Goal: Task Accomplishment & Management: Manage account settings

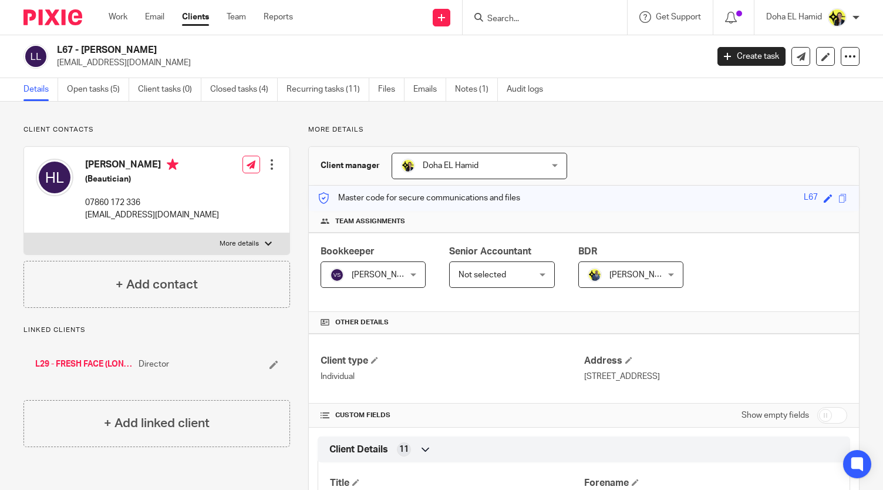
scroll to position [539, 0]
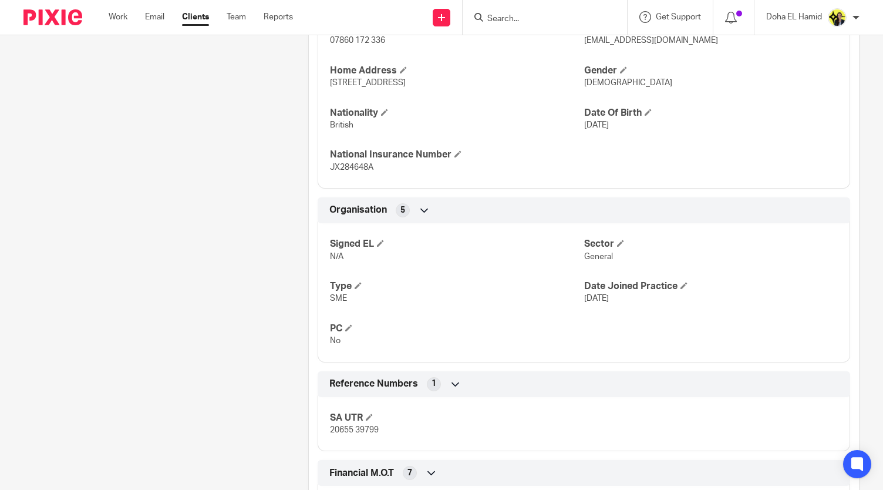
click at [508, 20] on input "Search" at bounding box center [539, 19] width 106 height 11
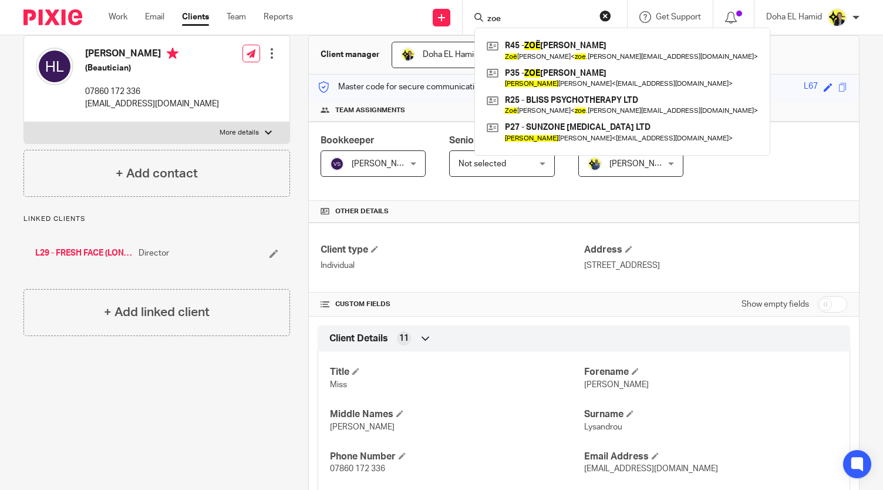
scroll to position [0, 0]
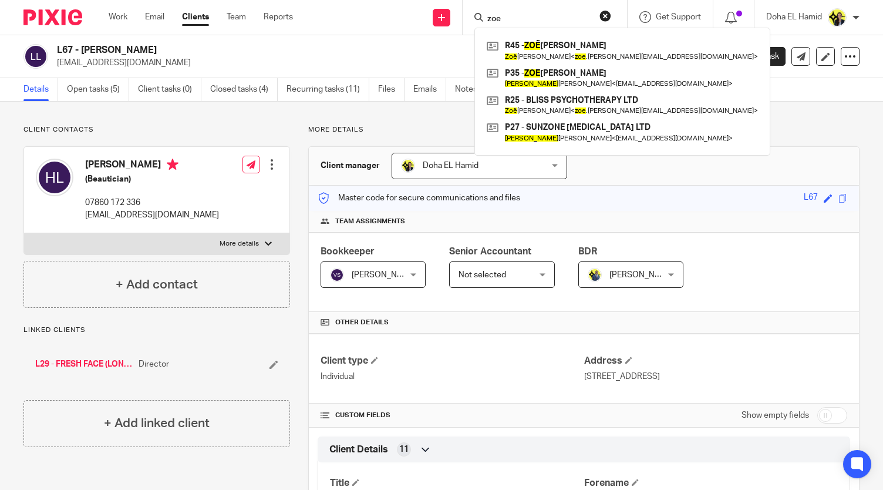
click at [498, 12] on form "zoe" at bounding box center [548, 17] width 125 height 15
click at [493, 16] on input "zoe" at bounding box center [539, 19] width 106 height 11
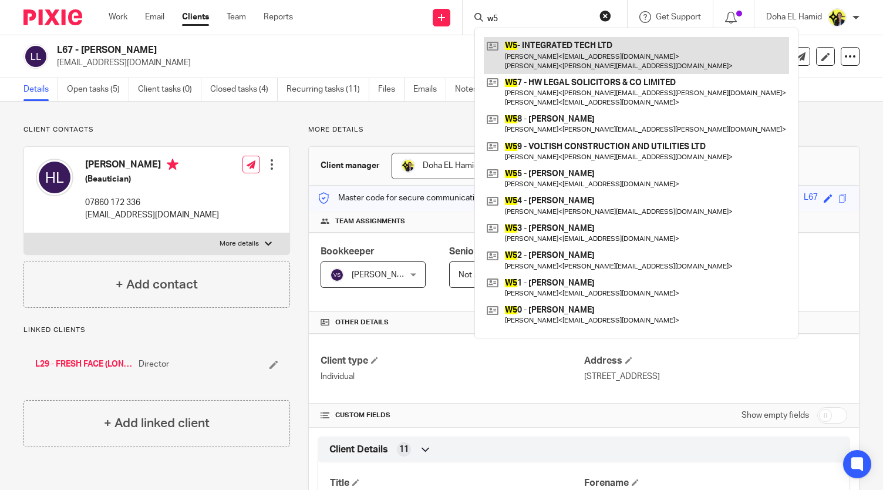
type input "w5"
click at [523, 56] on link at bounding box center [636, 55] width 305 height 36
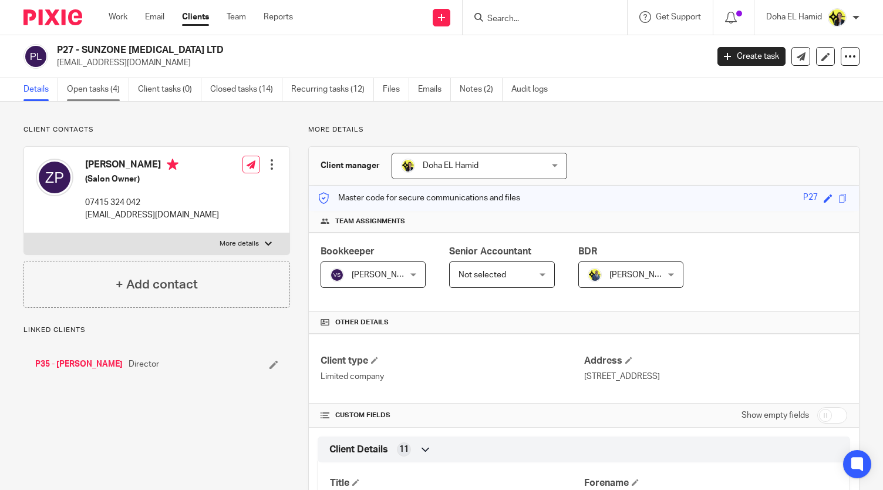
click at [106, 80] on link "Open tasks (4)" at bounding box center [98, 89] width 62 height 23
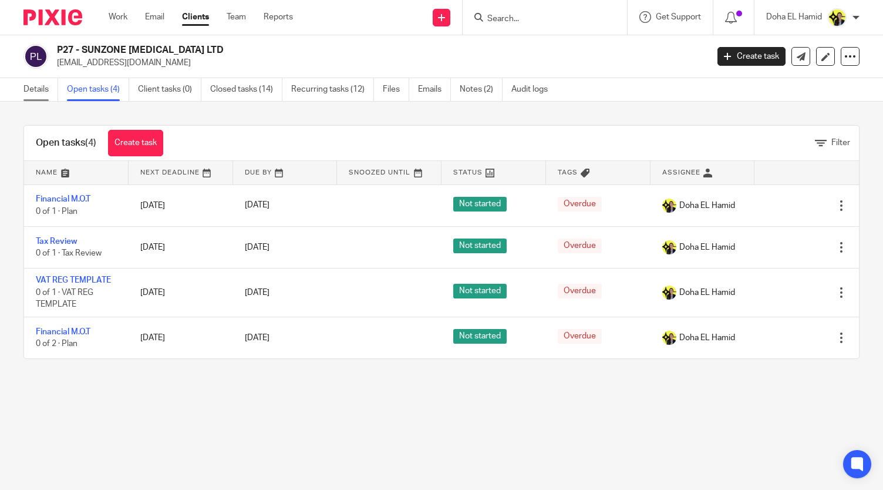
click at [44, 88] on link "Details" at bounding box center [40, 89] width 35 height 23
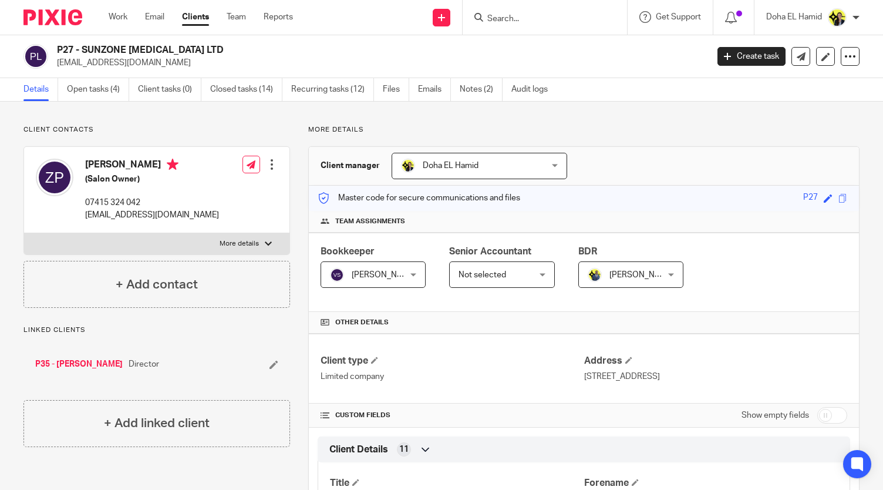
drag, startPoint x: 189, startPoint y: 49, endPoint x: 83, endPoint y: 50, distance: 105.7
click at [83, 50] on h2 "P27 - SUNZONE [MEDICAL_DATA] LTD" at bounding box center [314, 50] width 515 height 12
copy h2 "SUNZONE TANNING LTD"
click at [515, 16] on input "Search" at bounding box center [539, 19] width 106 height 11
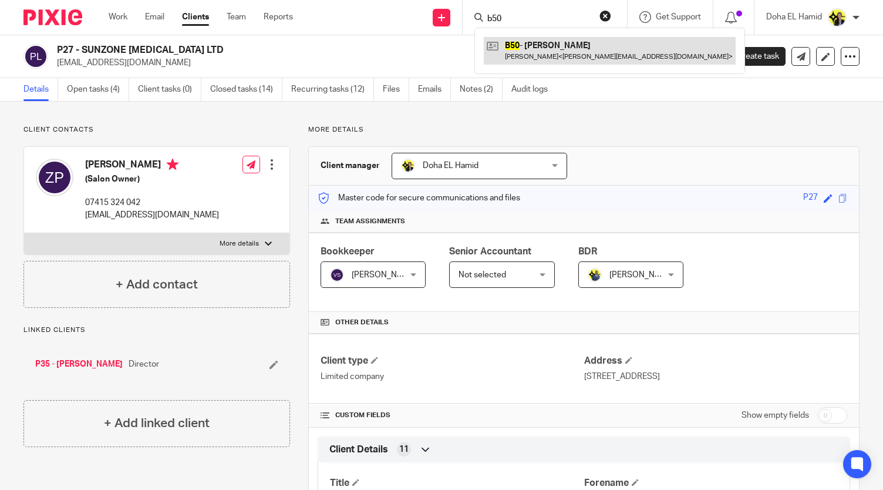
type input "b50"
click at [522, 60] on link at bounding box center [610, 50] width 252 height 27
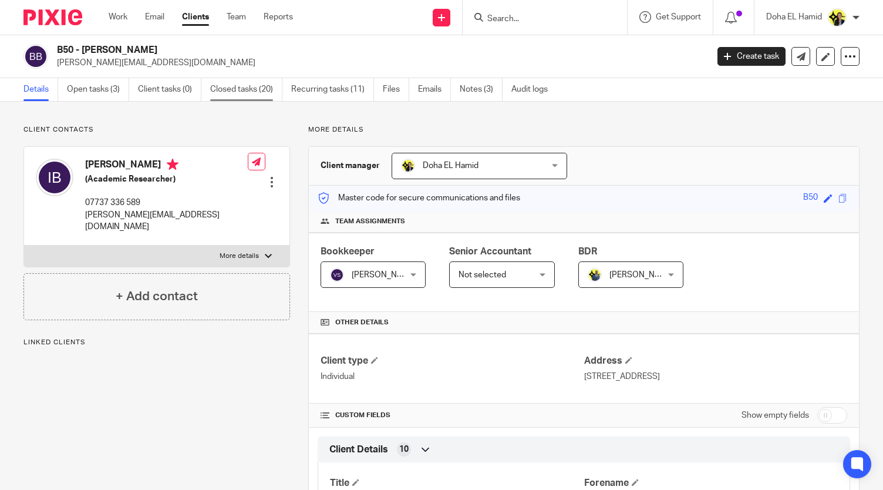
click at [238, 88] on link "Closed tasks (20)" at bounding box center [246, 89] width 72 height 23
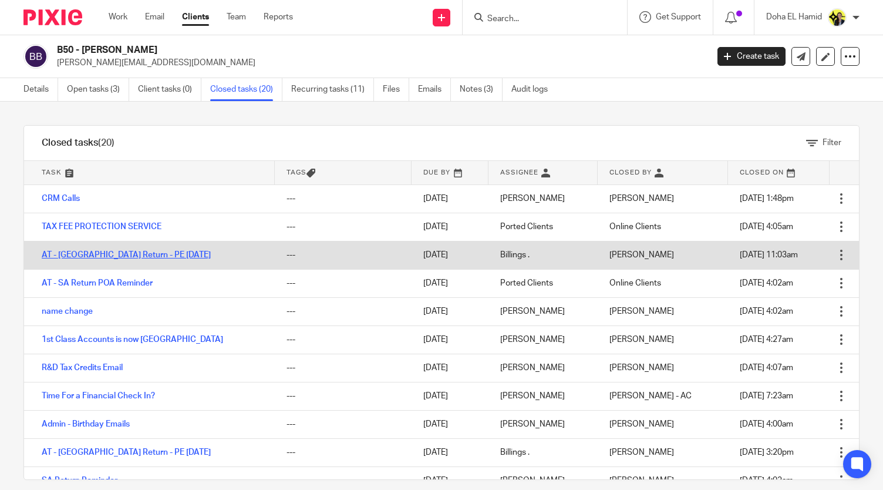
click at [114, 253] on link "AT - SA Return - PE 05-04-2025" at bounding box center [126, 255] width 169 height 8
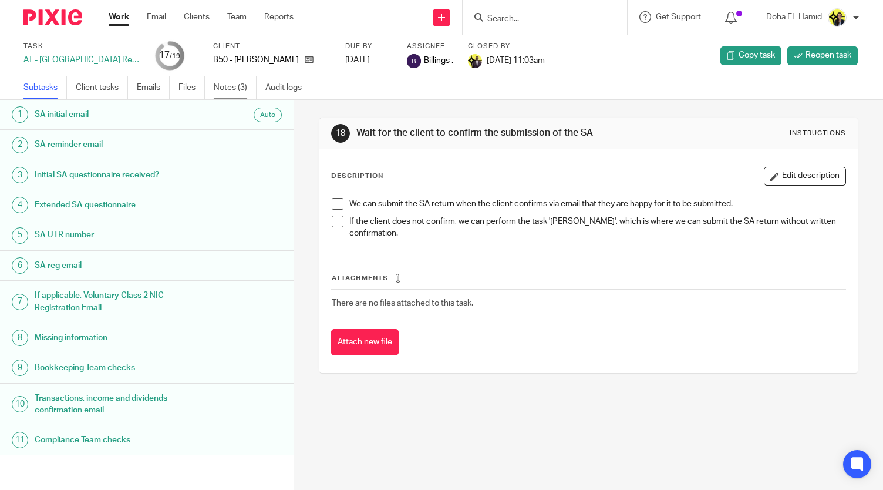
click at [233, 88] on link "Notes (3)" at bounding box center [235, 87] width 43 height 23
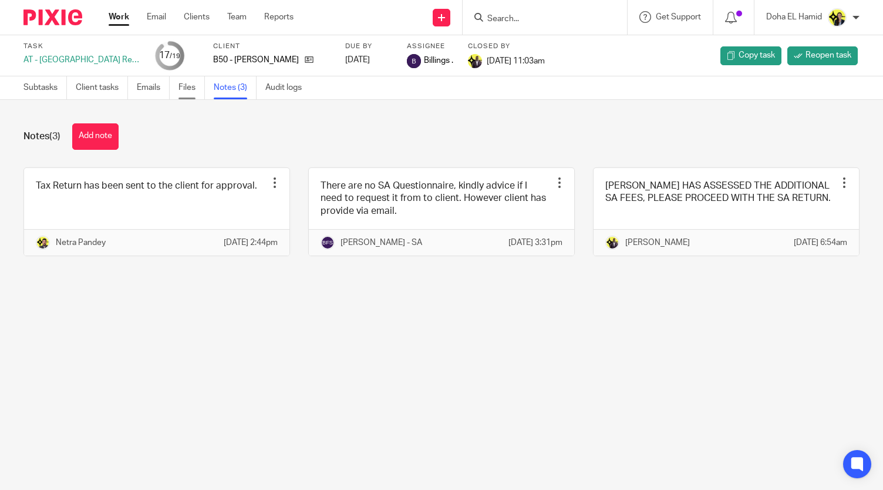
click at [187, 85] on link "Files" at bounding box center [192, 87] width 26 height 23
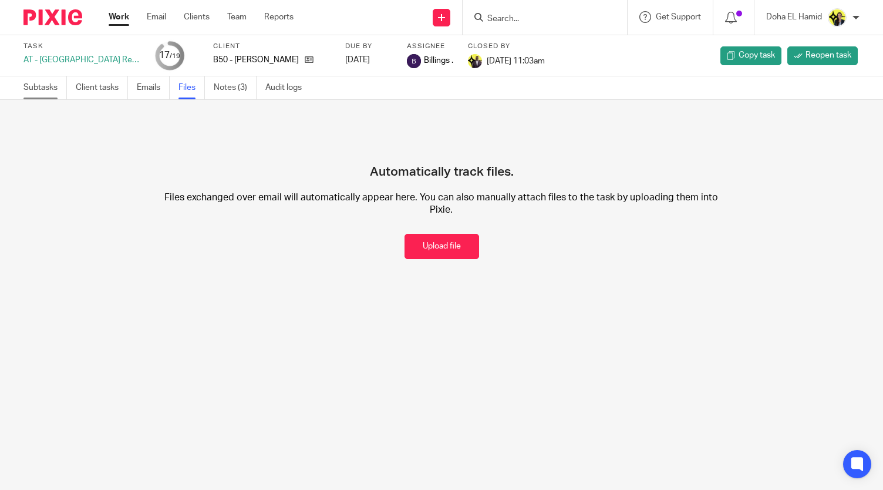
click at [41, 92] on link "Subtasks" at bounding box center [44, 87] width 43 height 23
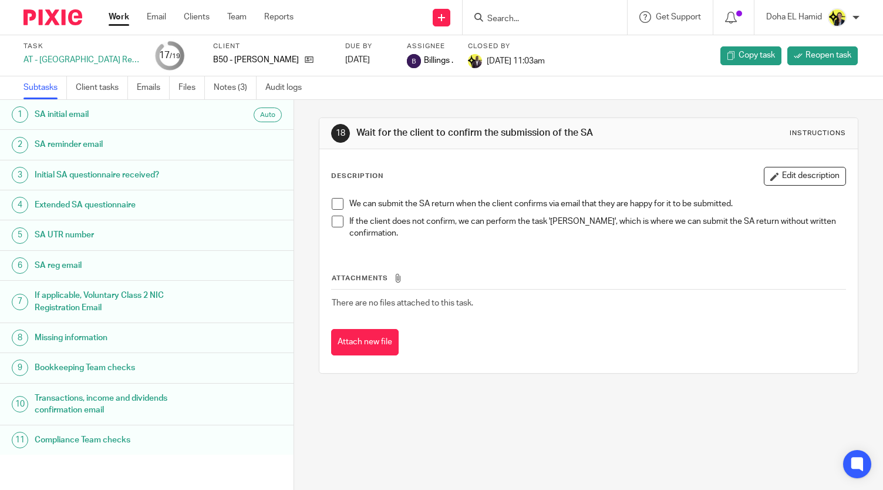
scroll to position [250, 0]
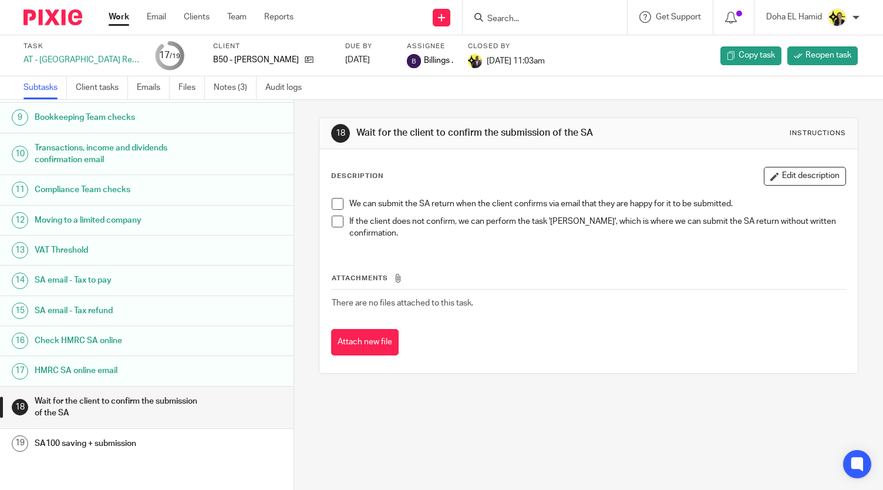
click at [147, 275] on h1 "SA email - Tax to pay" at bounding box center [117, 280] width 165 height 18
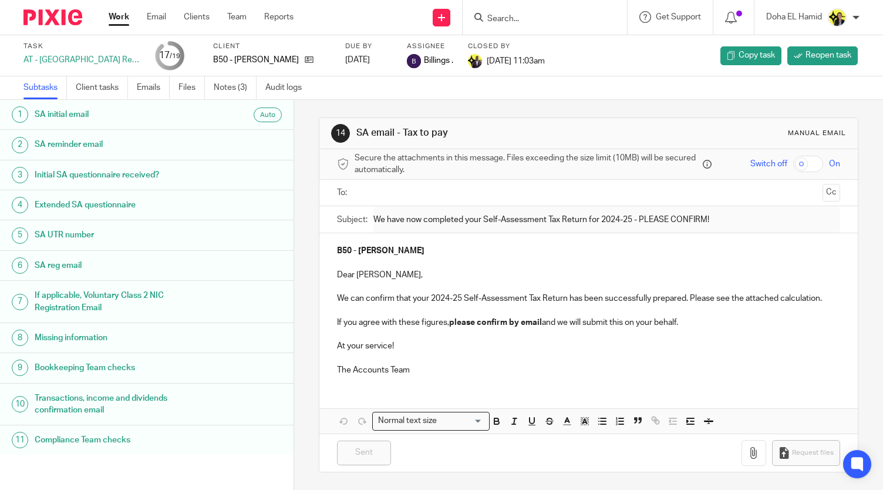
click at [344, 333] on p at bounding box center [588, 334] width 503 height 12
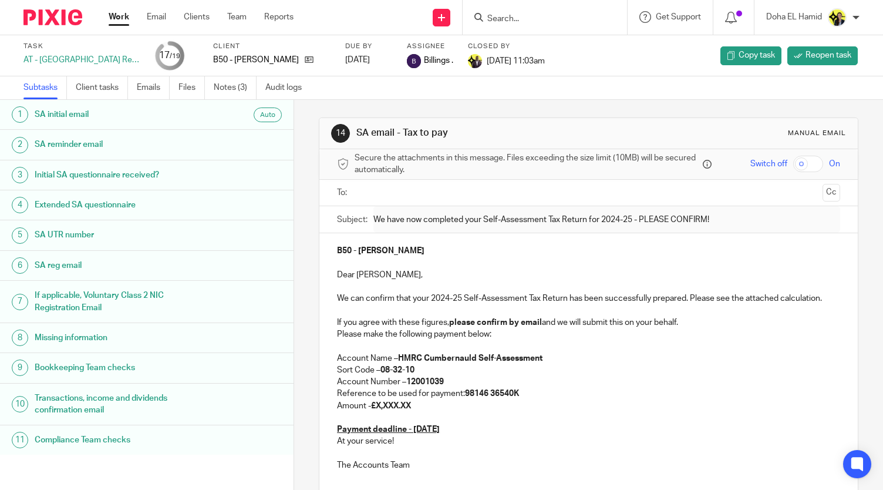
click at [331, 335] on div "B50 - ILARIA BUCCI Dear Ilaria, We can confirm that your 2024-25 Self-Assessmen…" at bounding box center [589, 356] width 539 height 247
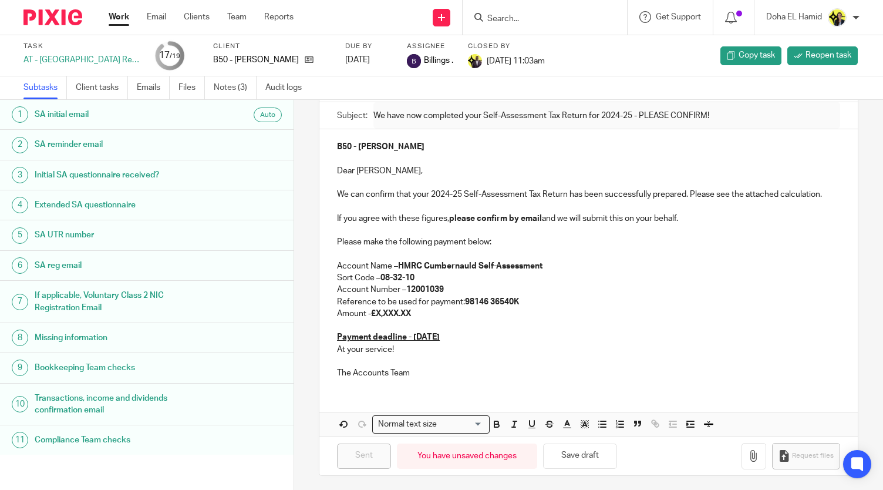
scroll to position [105, 0]
click at [337, 344] on p "At your service!" at bounding box center [588, 349] width 503 height 12
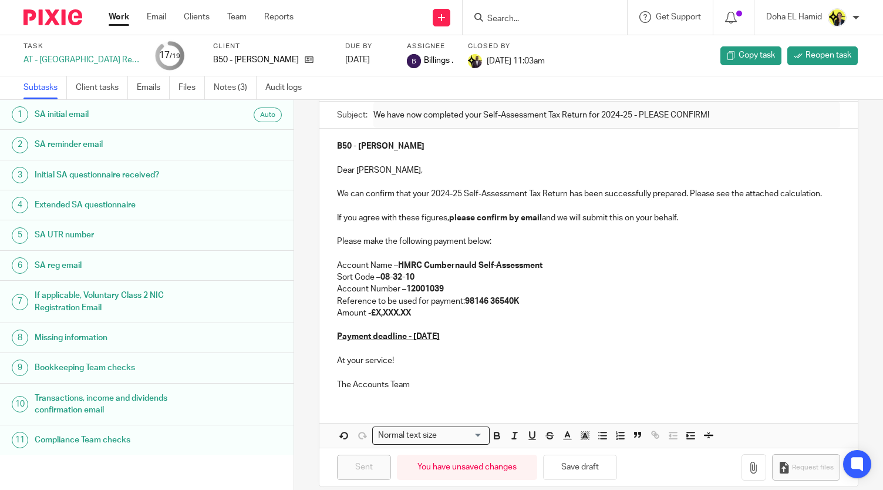
click at [342, 348] on p at bounding box center [588, 349] width 503 height 12
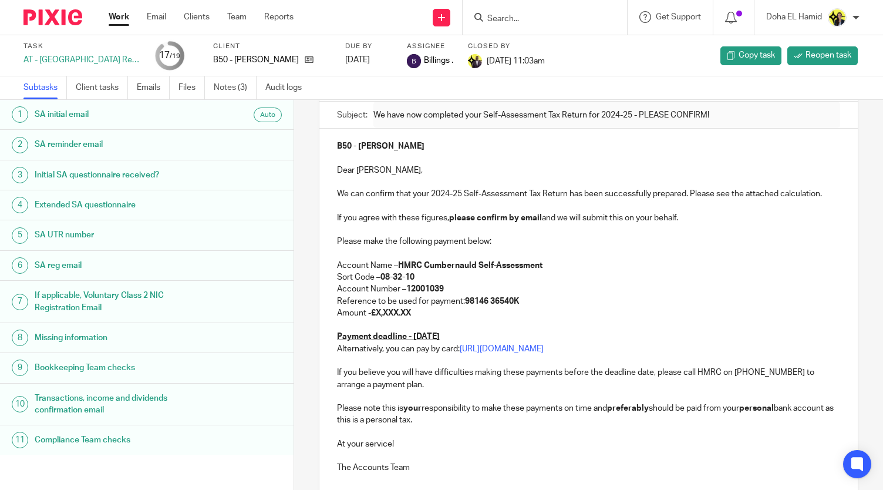
click at [337, 347] on p "Alternatively, you can pay by card: https://www.gov.uk/pay-tax-debit-credit-card" at bounding box center [588, 349] width 503 height 12
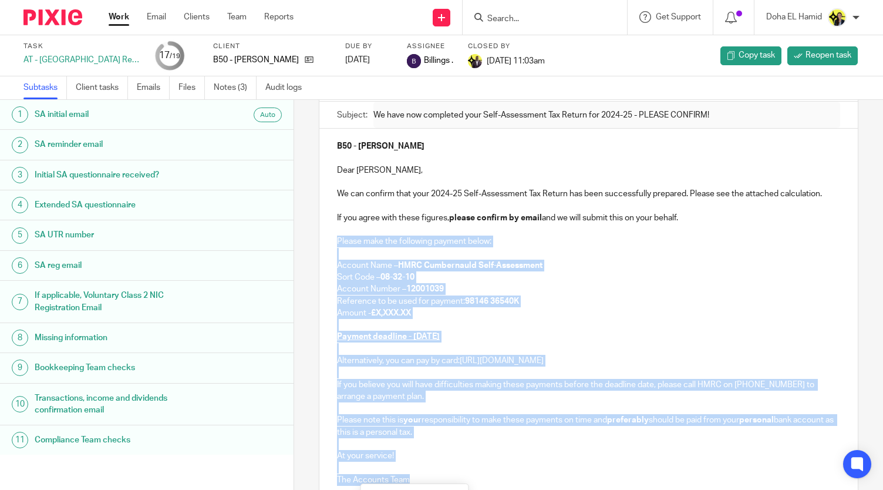
drag, startPoint x: 418, startPoint y: 480, endPoint x: 324, endPoint y: 237, distance: 260.2
click at [324, 237] on div "B50 - ILARIA BUCCI Dear Ilaria, We can confirm that your 2024-25 Self-Assessmen…" at bounding box center [589, 312] width 539 height 366
click at [426, 297] on p "Reference to be used for payment: 98146 36540K" at bounding box center [588, 301] width 503 height 12
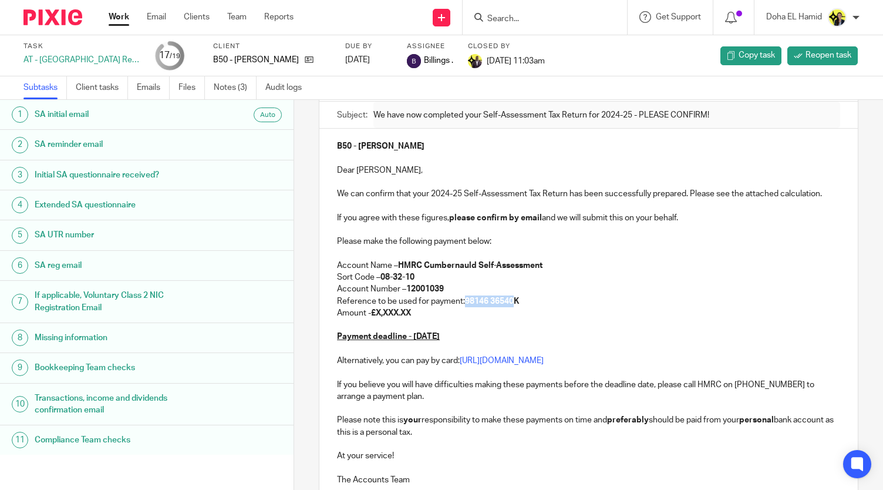
drag, startPoint x: 510, startPoint y: 298, endPoint x: 463, endPoint y: 301, distance: 47.1
click at [465, 301] on strong "98146 36540K" at bounding box center [492, 301] width 54 height 8
drag, startPoint x: 513, startPoint y: 298, endPoint x: 465, endPoint y: 301, distance: 48.9
click at [465, 301] on p "Reference to be used for payment: 41578 78878 K" at bounding box center [588, 301] width 503 height 12
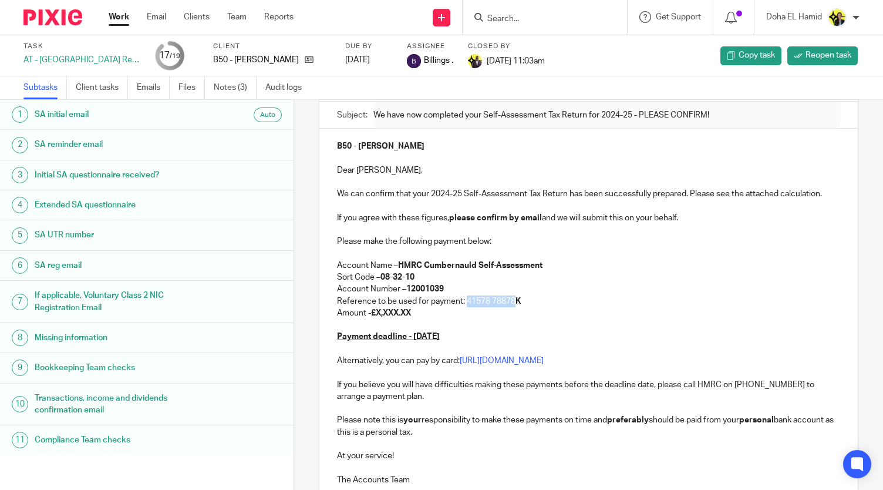
drag, startPoint x: 462, startPoint y: 299, endPoint x: 511, endPoint y: 300, distance: 48.8
click at [511, 300] on p "Reference to be used for payment: 41578 78878 K" at bounding box center [588, 301] width 503 height 12
click at [511, 300] on strong "41578 78878K" at bounding box center [492, 301] width 54 height 8
click at [511, 303] on strong "41578 78878K" at bounding box center [492, 301] width 54 height 8
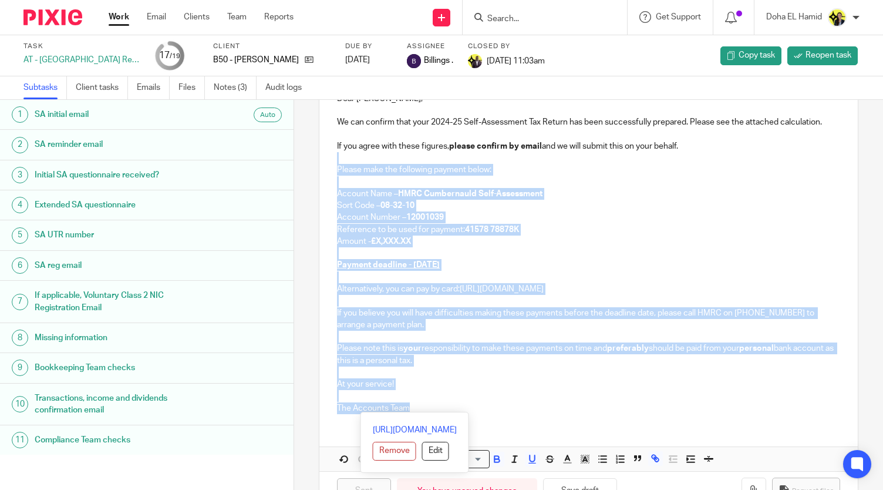
scroll to position [212, 0]
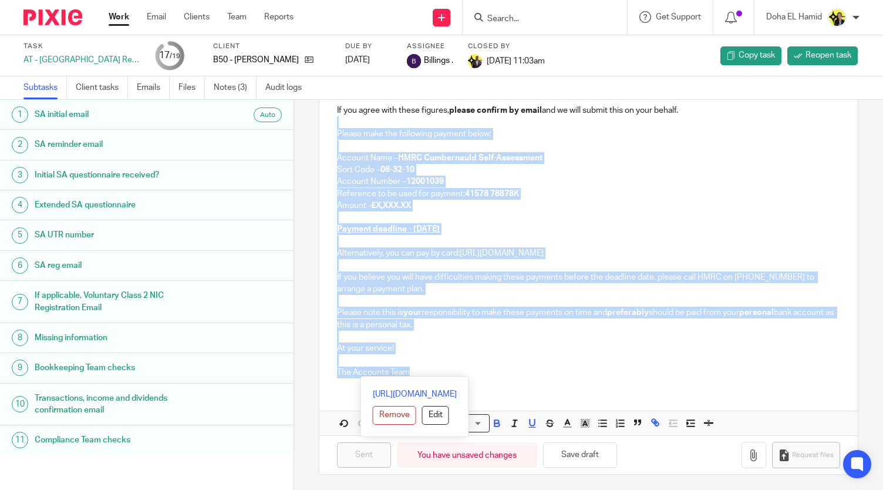
drag, startPoint x: 331, startPoint y: 233, endPoint x: 553, endPoint y: 389, distance: 271.2
click at [553, 389] on div "B50 - ILARIA BUCCI Dear Ilaria, We can confirm that your 2024-25 Self-Assessmen…" at bounding box center [589, 228] width 539 height 414
copy div "Please make the following payment below: Account Name – HMRC Cumbernauld Self-A…"
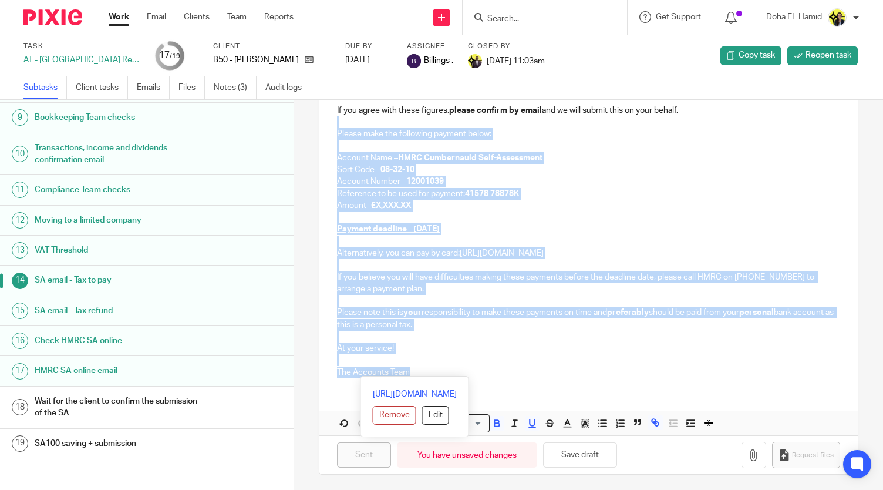
click at [175, 275] on h1 "SA email - Tax to pay" at bounding box center [117, 280] width 165 height 18
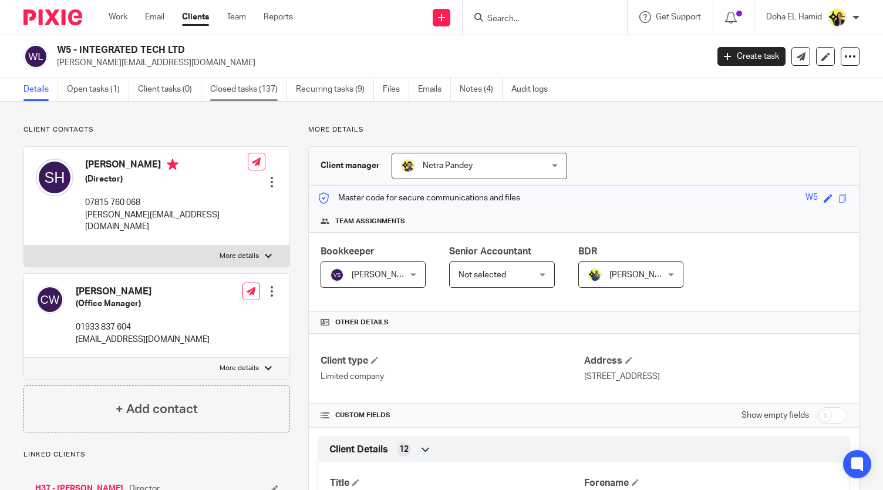
click at [239, 90] on link "Closed tasks (137)" at bounding box center [248, 89] width 77 height 23
click at [75, 483] on link "H37 - [PERSON_NAME]" at bounding box center [79, 489] width 88 height 12
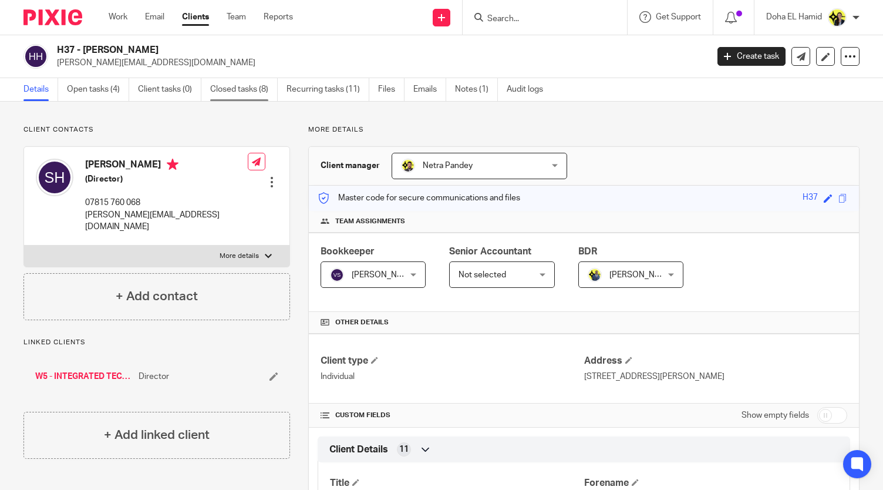
click at [255, 89] on link "Closed tasks (8)" at bounding box center [244, 89] width 68 height 23
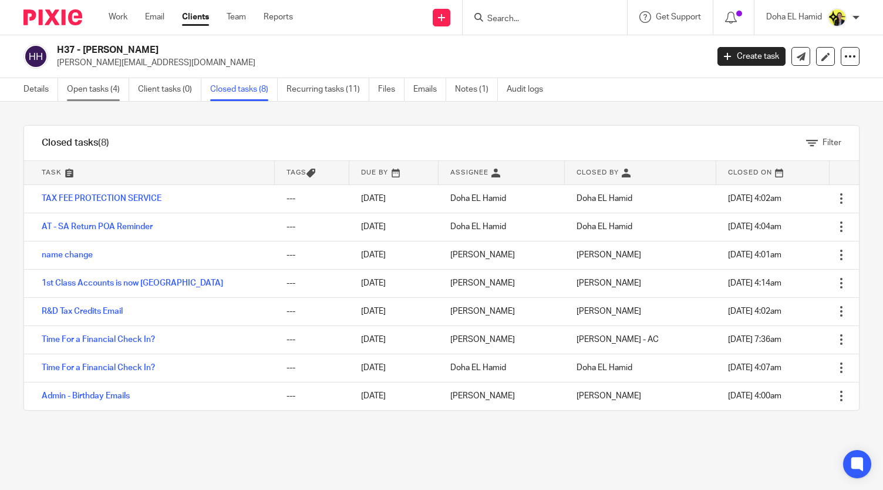
click at [95, 89] on link "Open tasks (4)" at bounding box center [98, 89] width 62 height 23
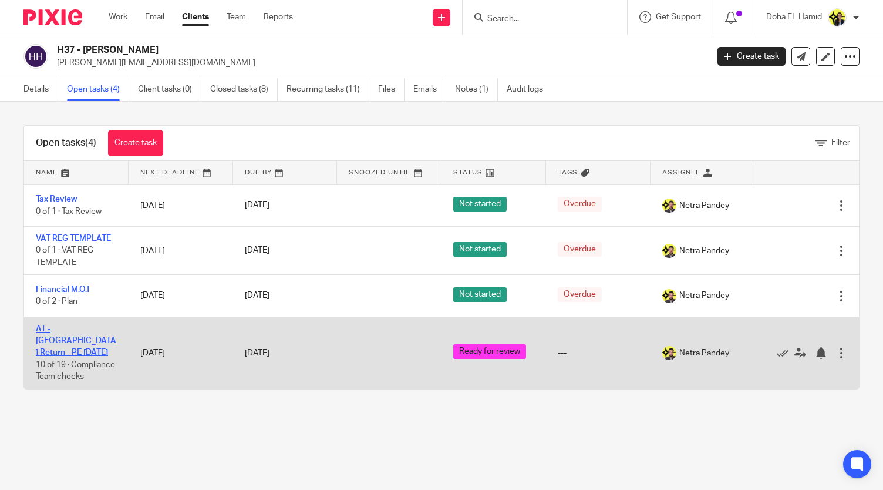
click at [81, 325] on link "AT - [GEOGRAPHIC_DATA] Return - PE [DATE]" at bounding box center [76, 341] width 80 height 32
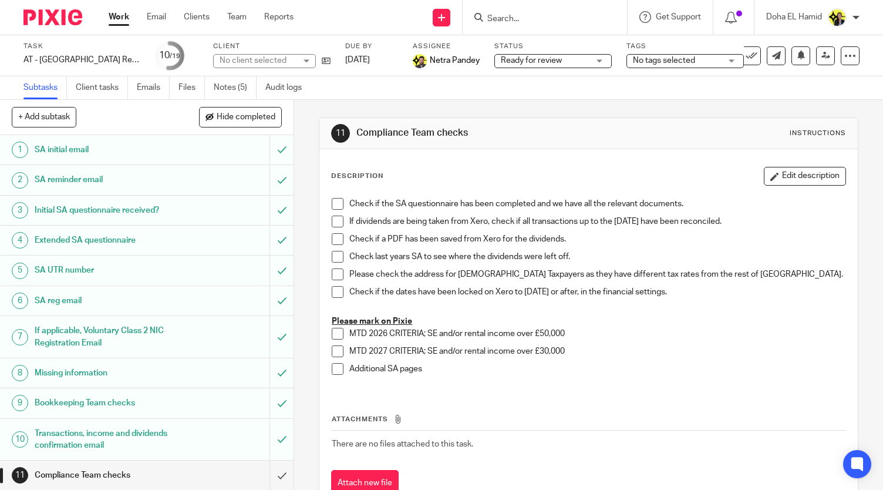
click at [294, 468] on div "11 Compliance Team checks Instructions Description Edit description Check if th…" at bounding box center [588, 295] width 589 height 390
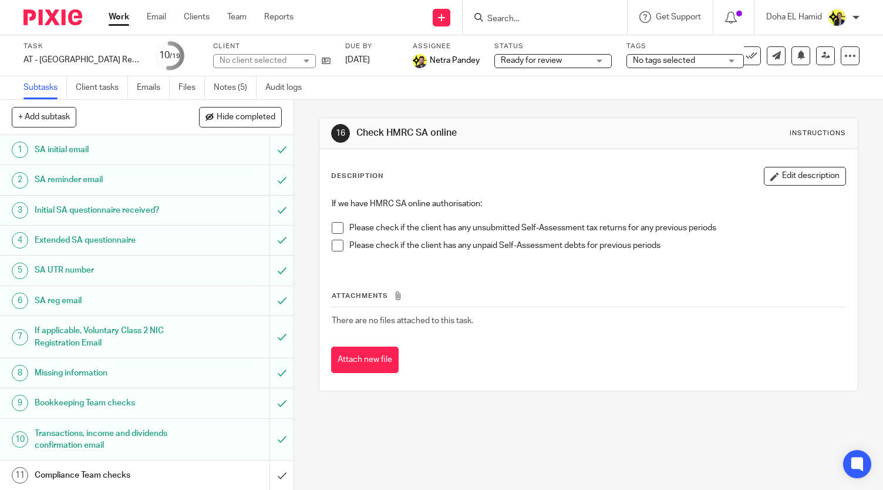
scroll to position [250, 0]
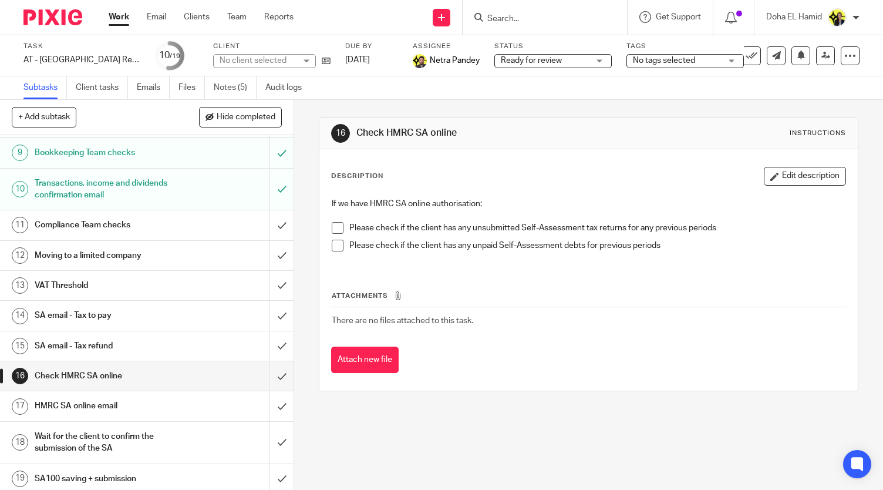
click at [114, 313] on h1 "SA email - Tax to pay" at bounding box center [109, 316] width 149 height 18
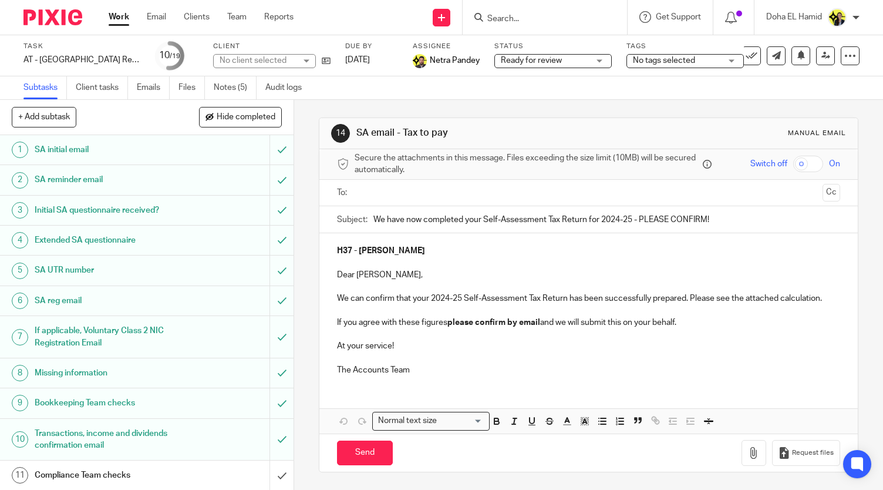
scroll to position [250, 0]
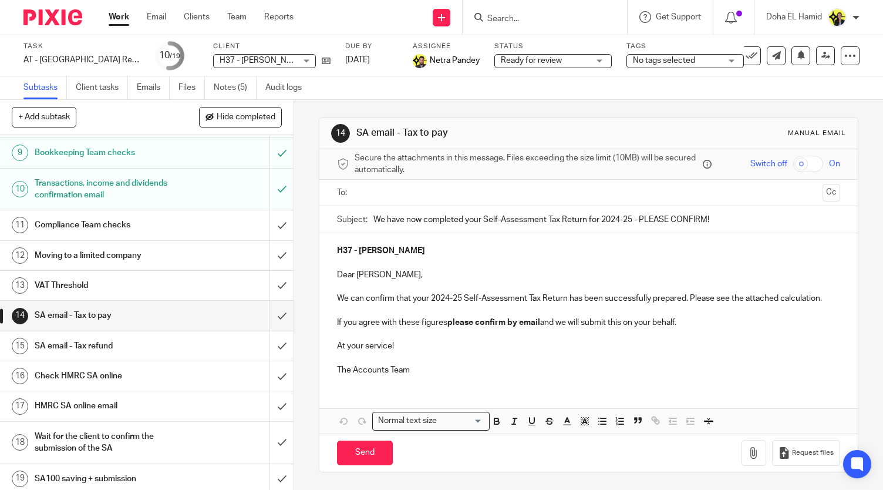
click at [501, 18] on input "Search" at bounding box center [539, 19] width 106 height 11
click at [233, 17] on link "Team" at bounding box center [236, 17] width 19 height 12
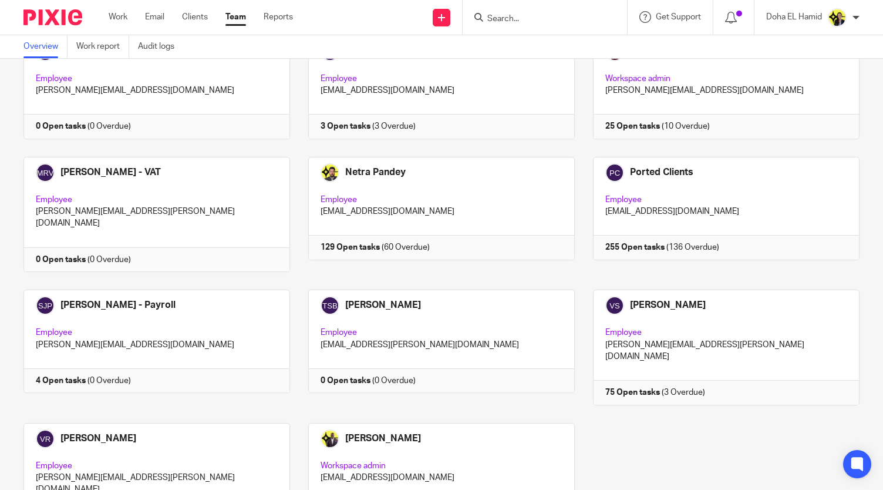
scroll to position [108, 0]
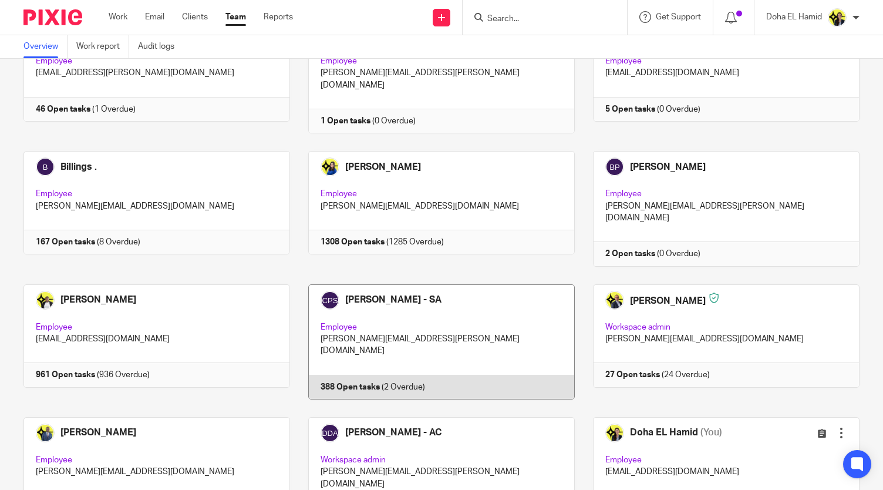
click at [406, 284] on link at bounding box center [432, 341] width 285 height 115
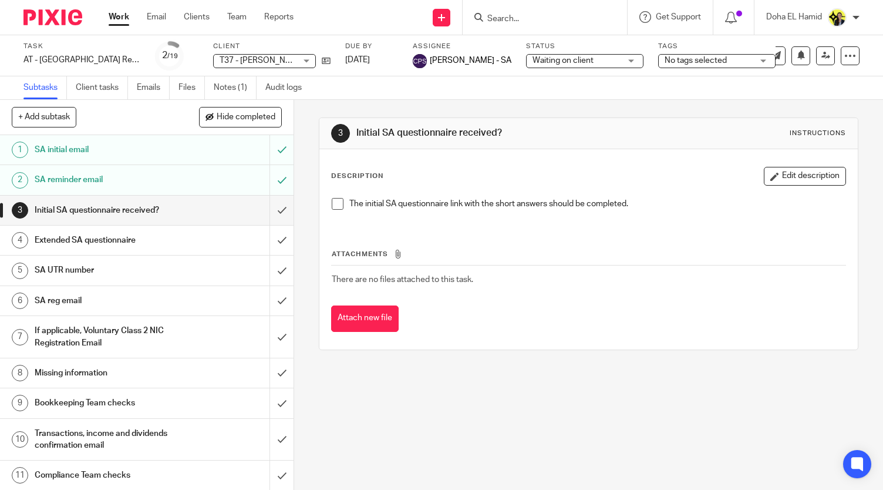
scroll to position [250, 0]
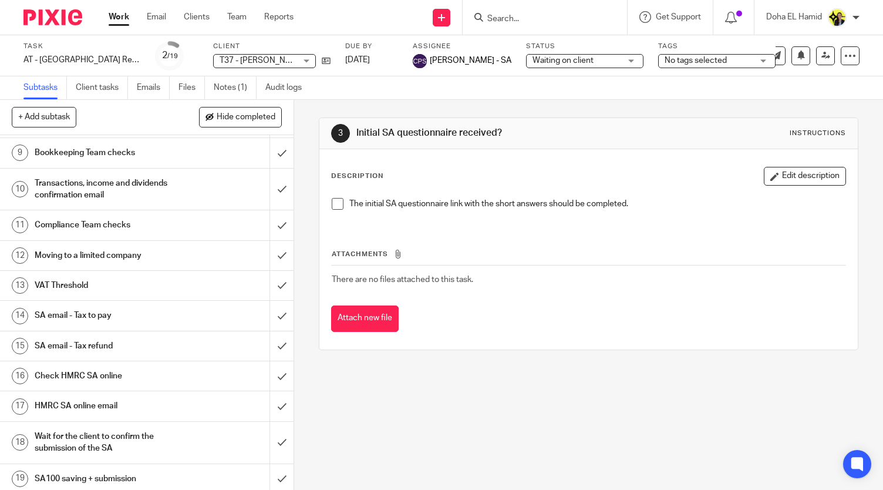
click at [120, 315] on h1 "SA email - Tax to pay" at bounding box center [109, 316] width 149 height 18
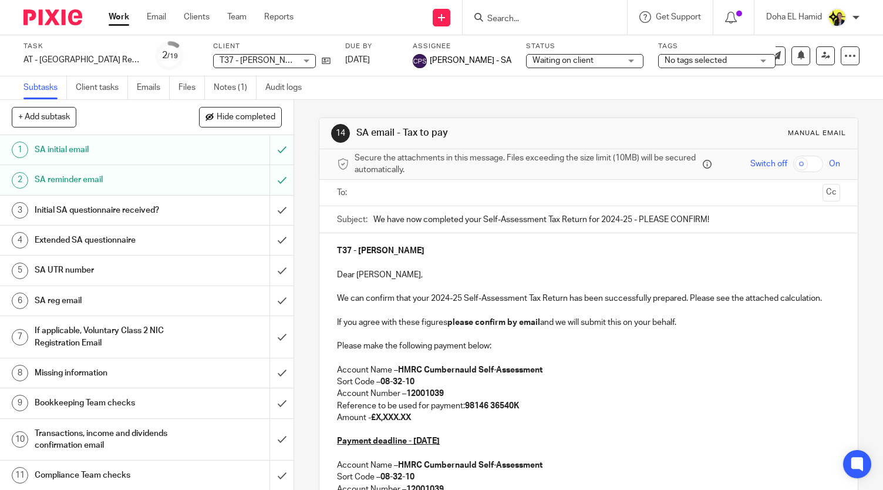
drag, startPoint x: 395, startPoint y: 379, endPoint x: 491, endPoint y: 440, distance: 113.8
click at [491, 440] on div "T37 - TEGA TONIGHO Dear Tega, We can confirm that your 2024-25 Self-Assessment …" at bounding box center [589, 463] width 539 height 461
copy div "Please make the following payment below: Account Name – HMRC Cumbernauld Self-A…"
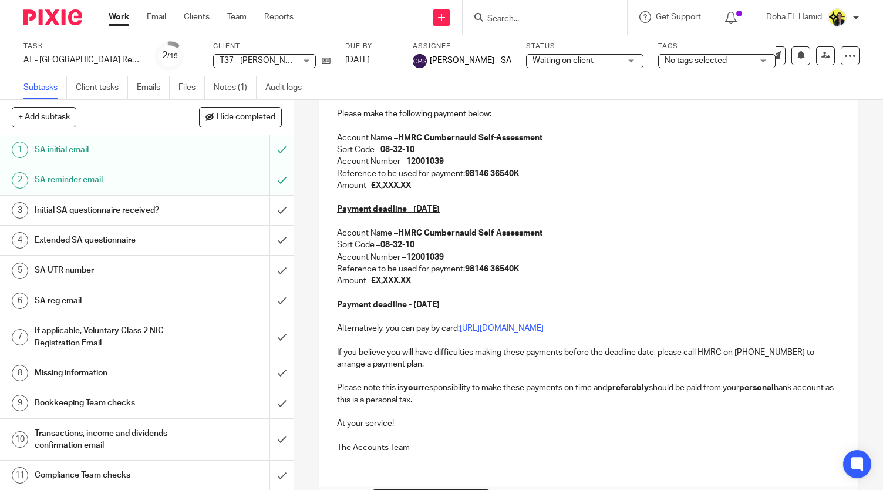
scroll to position [230, 0]
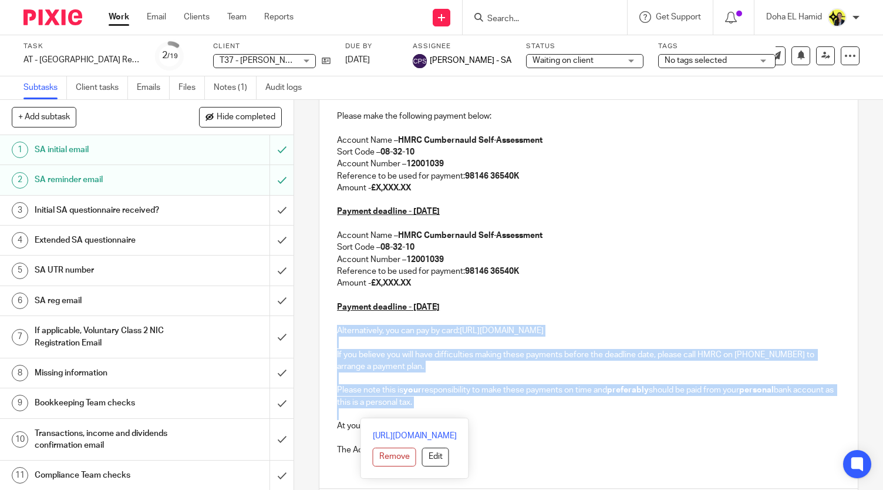
drag, startPoint x: 329, startPoint y: 328, endPoint x: 566, endPoint y: 412, distance: 251.7
click at [566, 412] on div "T37 - TEGA TONIGHO Dear Tega, We can confirm that your 2024-25 Self-Assessment …" at bounding box center [589, 234] width 539 height 461
copy div "Alternatively, you can pay by card: https://www.gov.uk/pay-tax-debit-credit-car…"
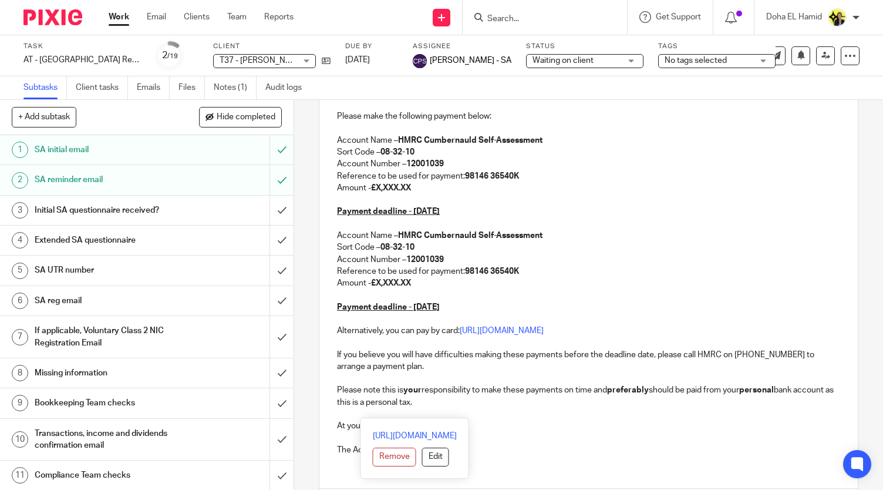
click at [491, 16] on input "Search" at bounding box center [539, 19] width 106 height 11
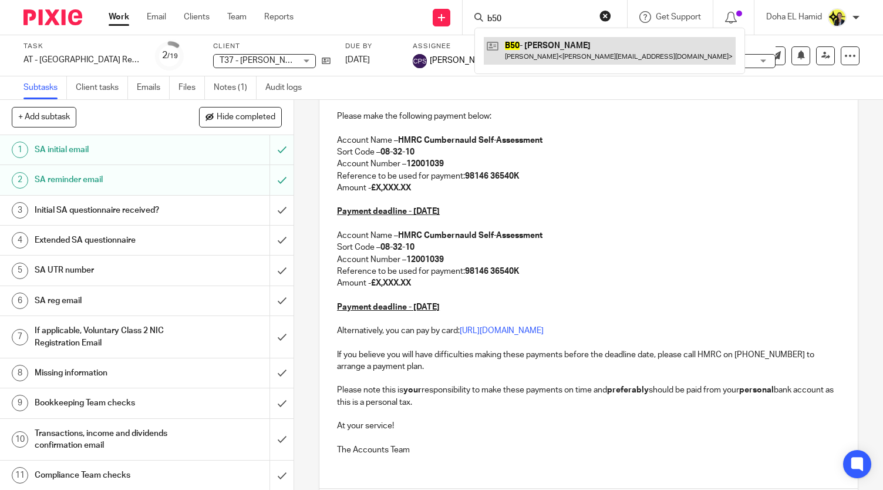
type input "b50"
click at [538, 54] on link at bounding box center [610, 50] width 252 height 27
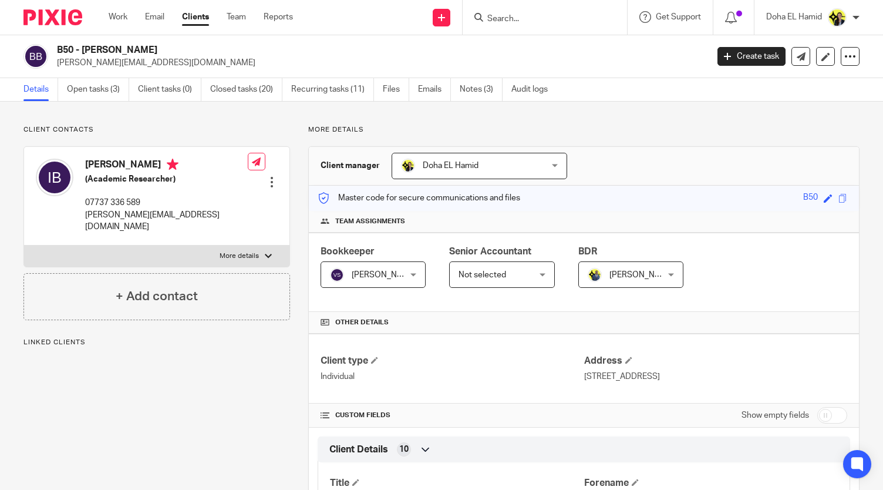
scroll to position [461, 0]
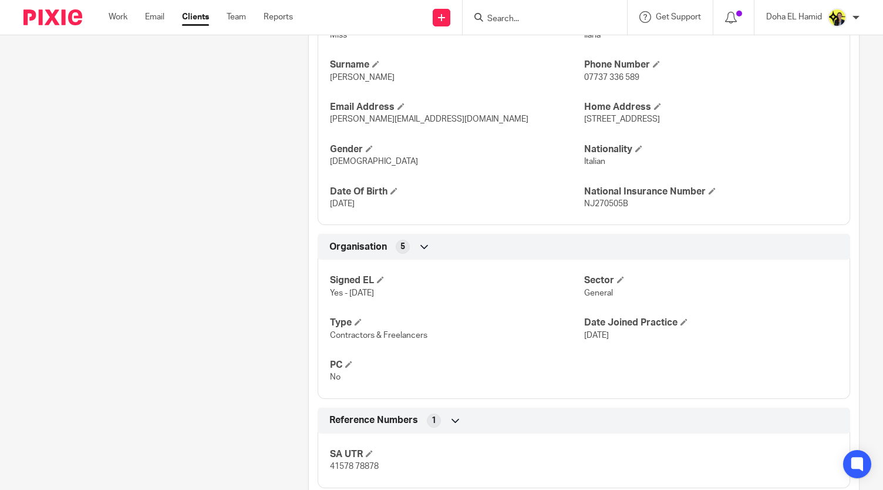
click at [345, 462] on span "41578 78878" at bounding box center [354, 466] width 49 height 8
copy div "41578 78878 Companies House 11 Joined PROOF No Financial M.O.T 7"
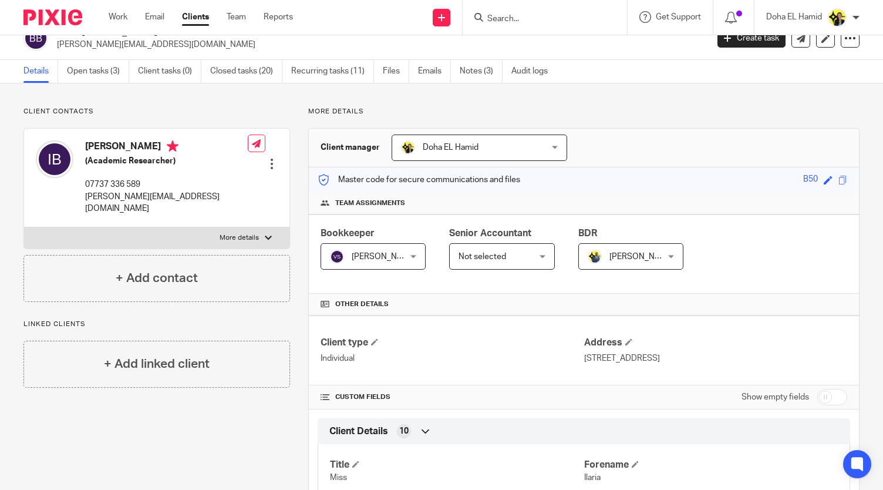
scroll to position [0, 0]
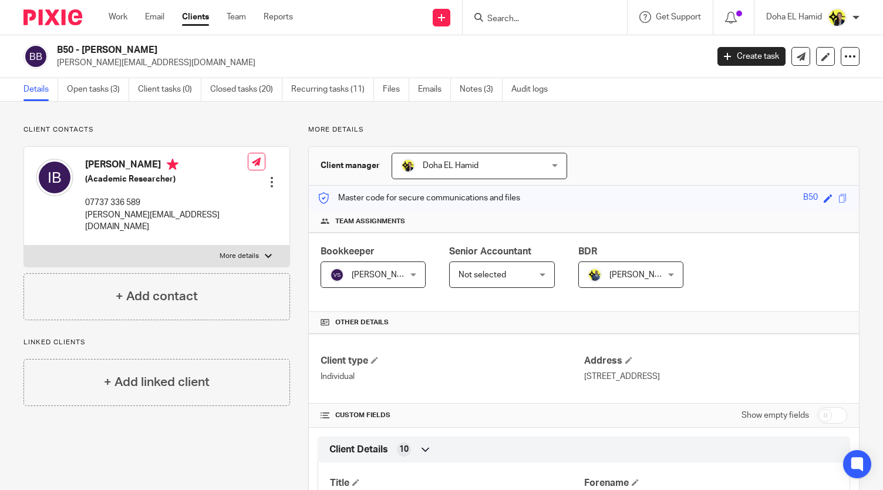
click at [498, 23] on input "Search" at bounding box center [539, 19] width 106 height 11
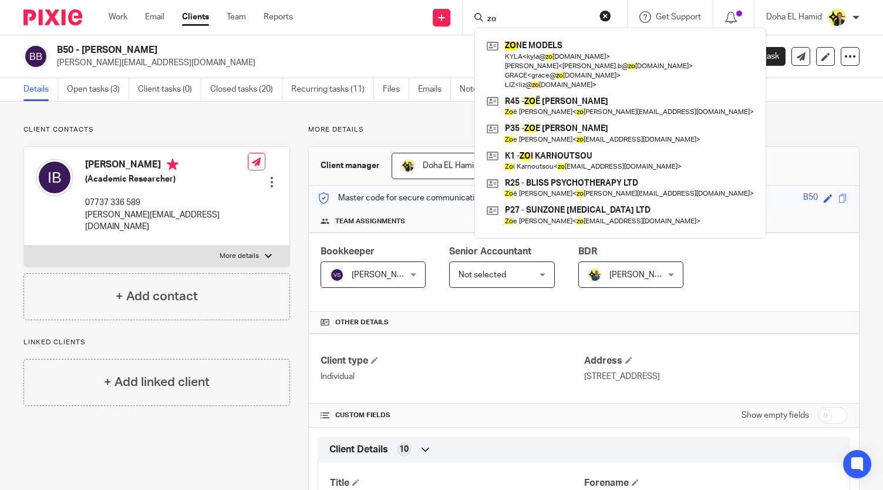
type input "zoe"
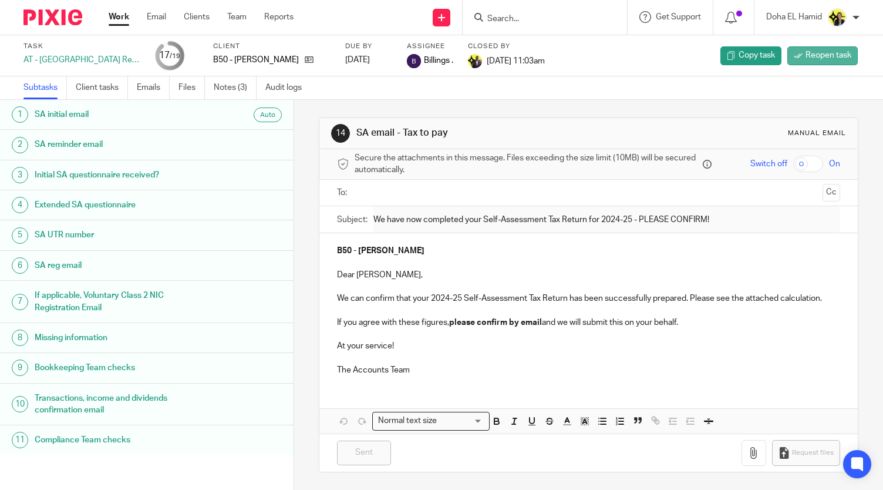
click at [829, 65] on link "Reopen task" at bounding box center [823, 55] width 70 height 19
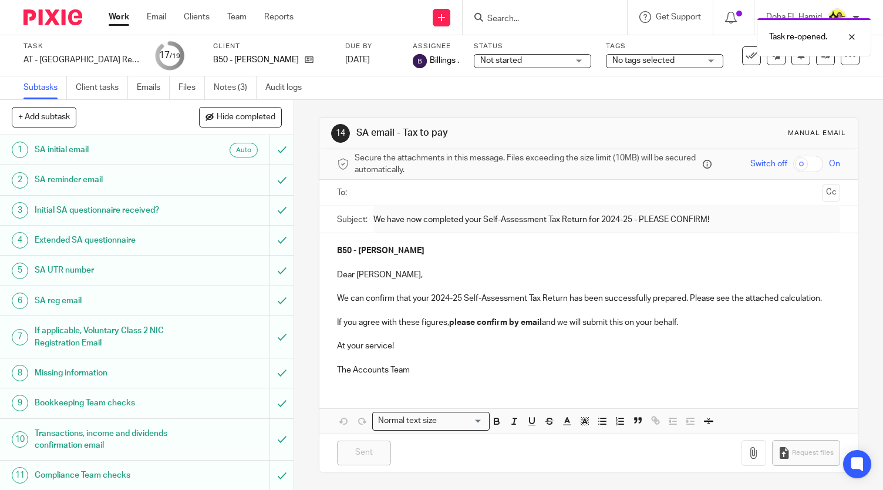
scroll to position [250, 0]
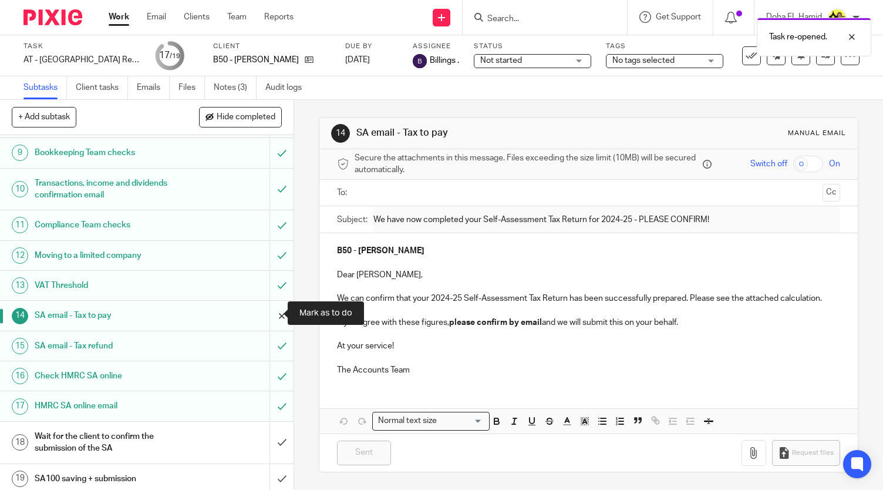
click at [273, 310] on input "submit" at bounding box center [147, 315] width 294 height 29
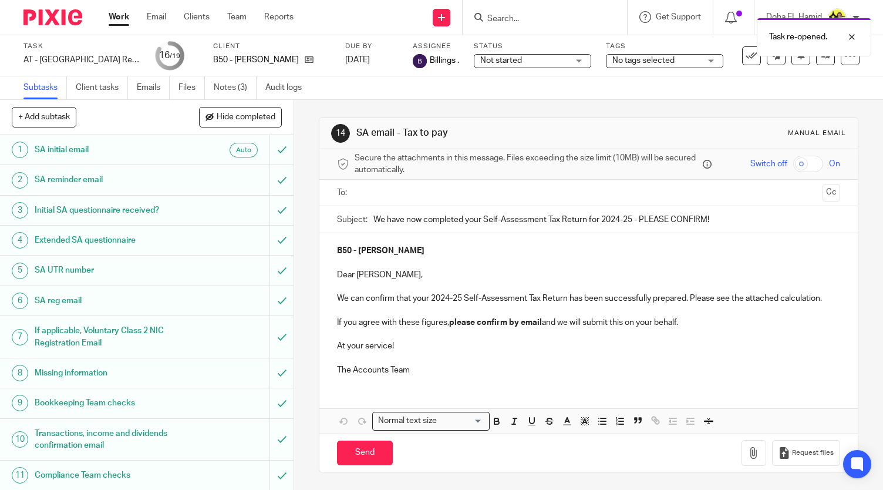
click at [337, 331] on p at bounding box center [588, 334] width 503 height 12
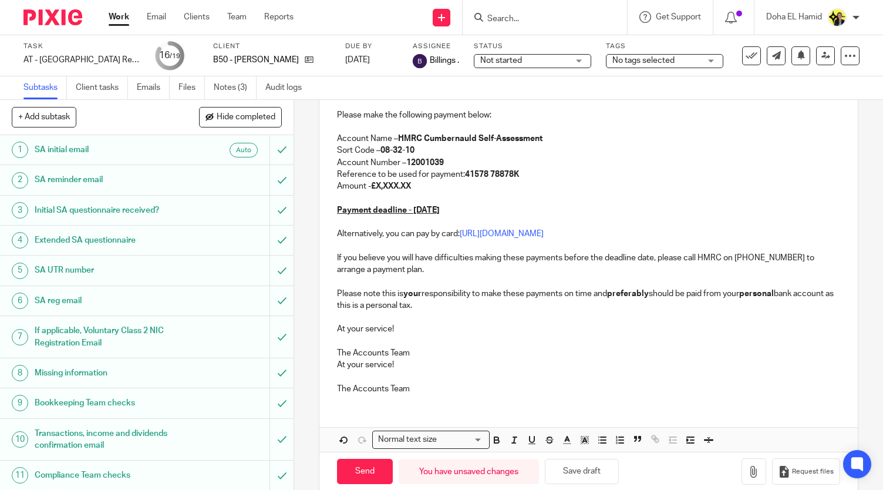
scroll to position [244, 0]
drag, startPoint x: 335, startPoint y: 361, endPoint x: 406, endPoint y: 391, distance: 77.7
click at [406, 391] on div "B50 - [PERSON_NAME] Dear [PERSON_NAME], We can confirm that your 2024-25 Self-A…" at bounding box center [589, 196] width 539 height 414
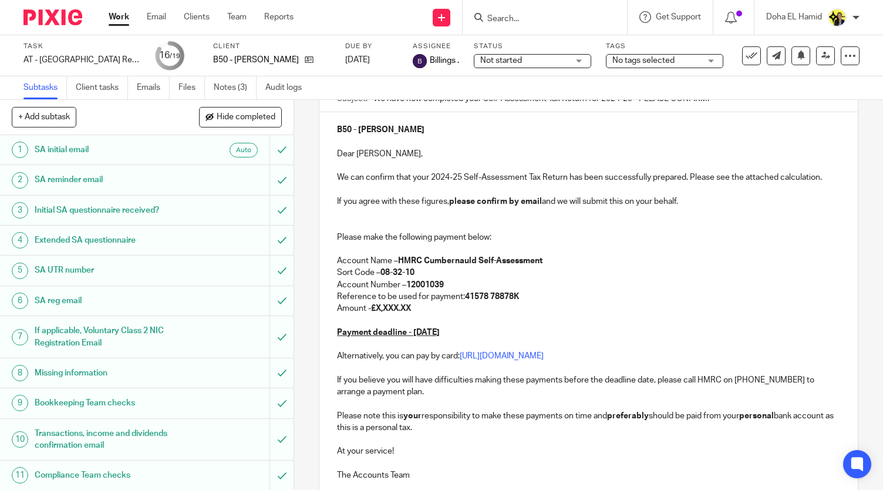
scroll to position [224, 0]
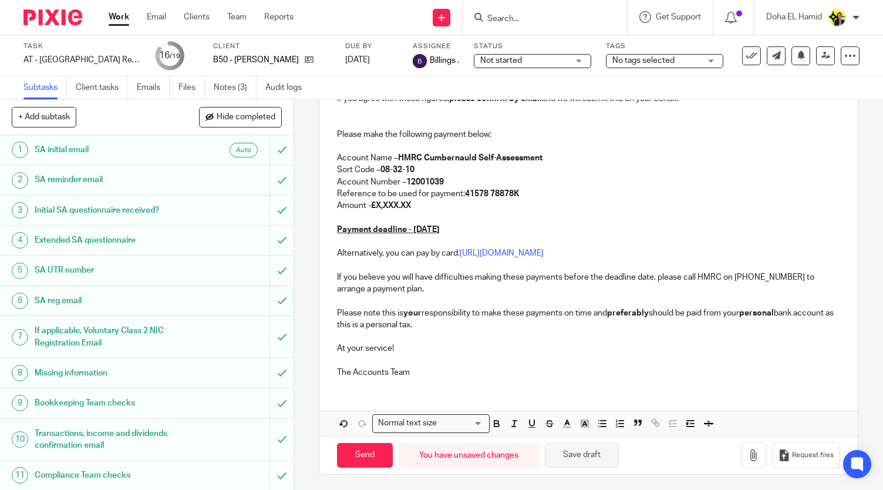
click at [579, 449] on button "Save draft" at bounding box center [582, 455] width 74 height 25
drag, startPoint x: 418, startPoint y: 203, endPoint x: 376, endPoint y: 204, distance: 42.3
click at [376, 204] on p "Amount - £X,XXX.XX" at bounding box center [588, 206] width 503 height 12
click at [578, 446] on button "Save draft" at bounding box center [582, 455] width 74 height 25
drag, startPoint x: 869, startPoint y: 294, endPoint x: 675, endPoint y: 355, distance: 204.0
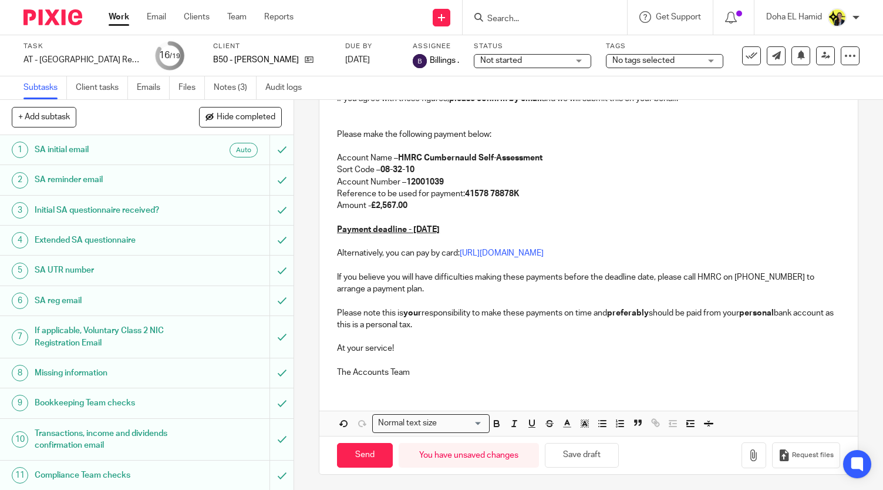
click at [675, 355] on p at bounding box center [588, 361] width 503 height 12
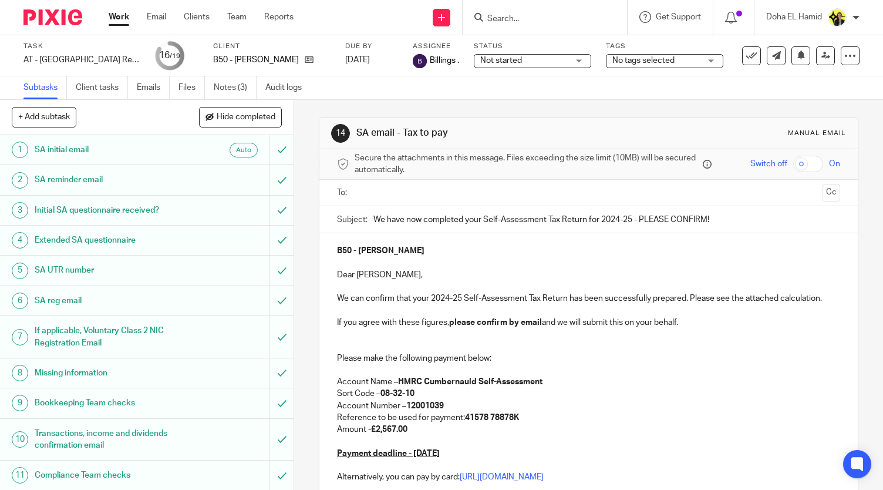
click at [371, 193] on input "text" at bounding box center [588, 193] width 459 height 14
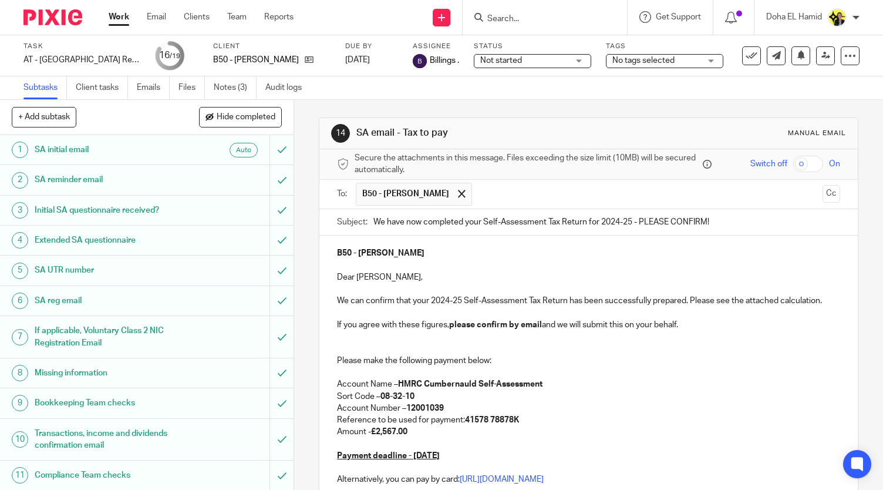
click at [478, 220] on input "We have now completed your Self-Assessment Tax Return for 2024-25 - PLEASE CONF…" at bounding box center [607, 222] width 467 height 26
type input "We have now completed your Amended Self-Assessment Tax Return for 2024-25 - PLE…"
click at [464, 300] on p "We can confirm that your 2024-25 Self-Assessment Tax Return has been successful…" at bounding box center [588, 301] width 503 height 12
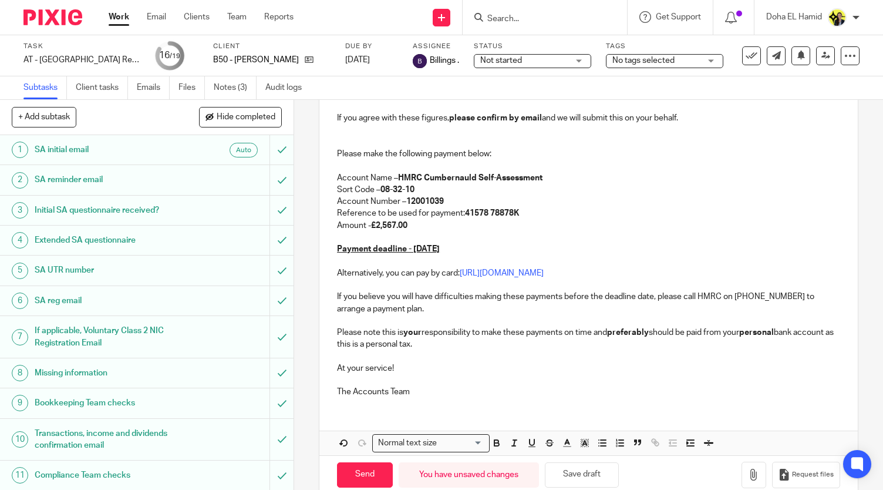
scroll to position [238, 0]
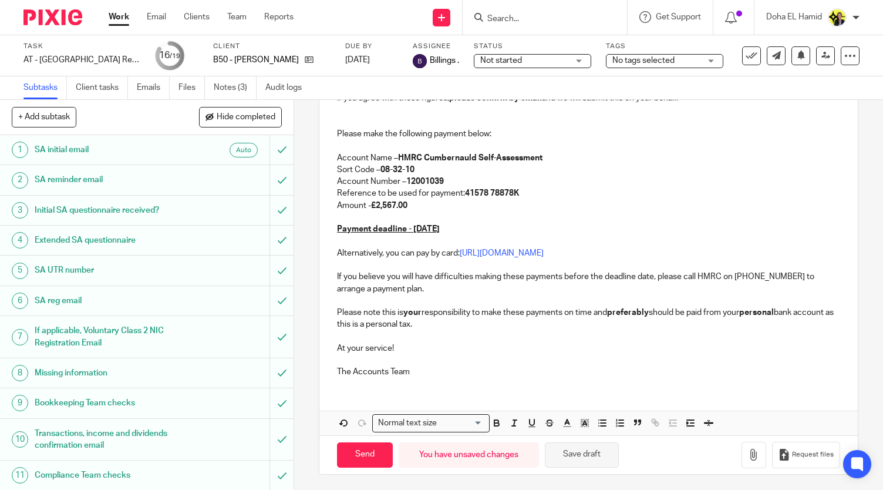
click at [585, 455] on button "Save draft" at bounding box center [582, 454] width 74 height 25
click at [358, 452] on input "Send" at bounding box center [365, 454] width 56 height 25
type input "Sent"
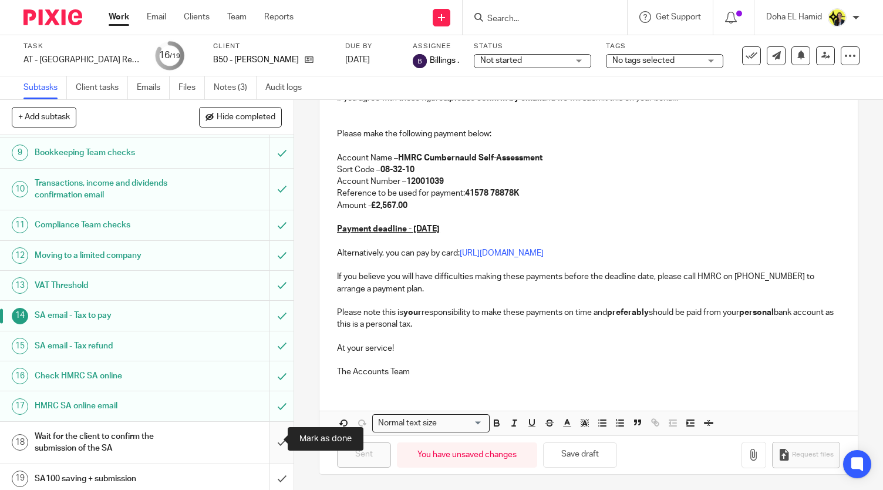
click at [264, 446] on input "submit" at bounding box center [147, 443] width 294 height 42
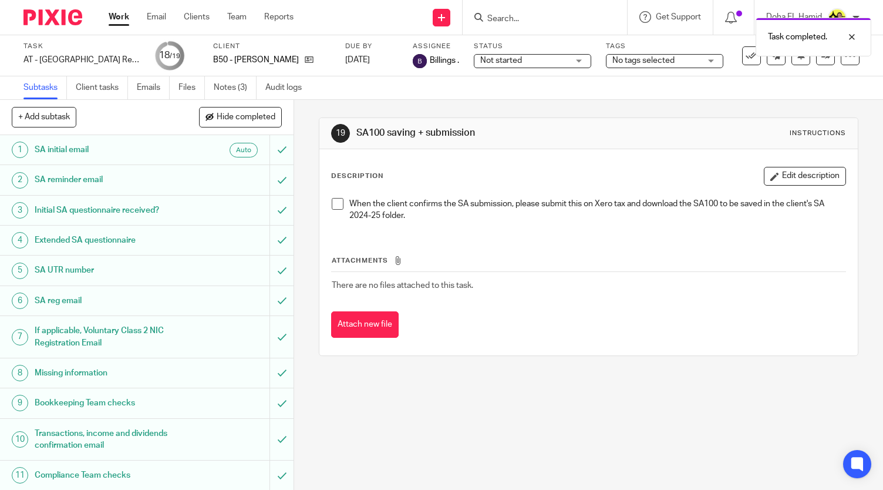
scroll to position [250, 0]
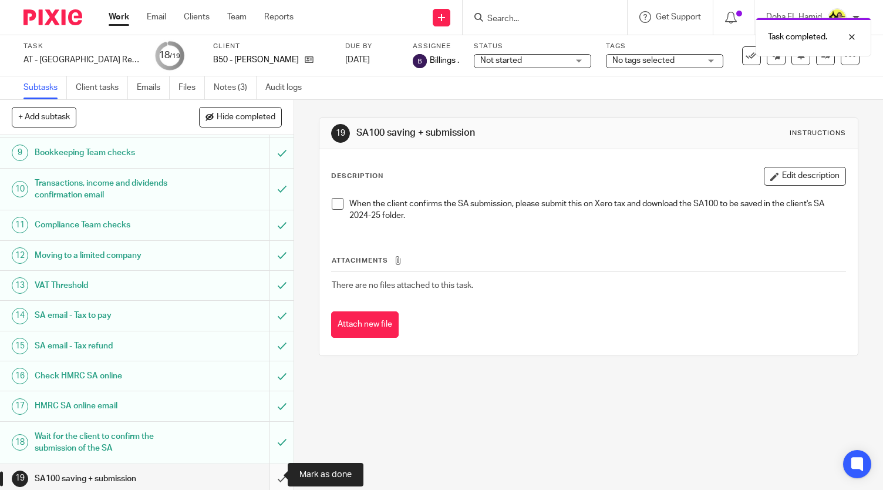
click at [273, 474] on input "submit" at bounding box center [147, 478] width 294 height 29
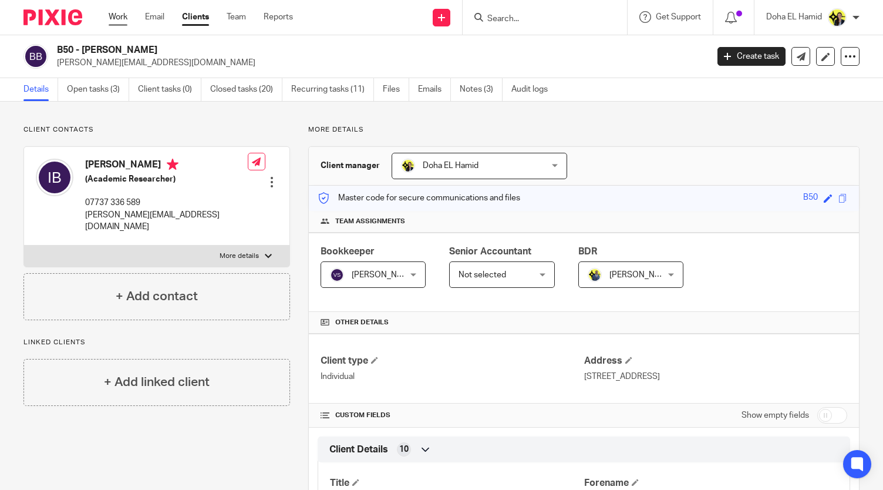
click at [123, 20] on link "Work" at bounding box center [118, 17] width 19 height 12
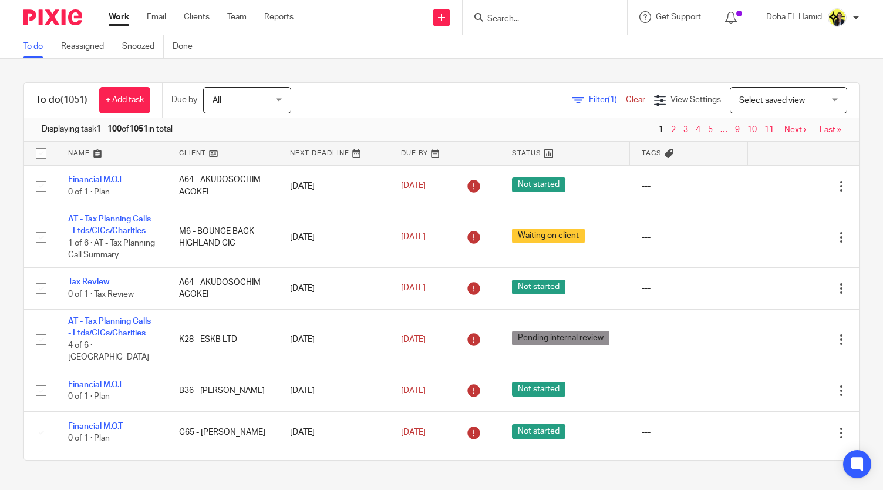
click at [512, 18] on input "Search" at bounding box center [539, 19] width 106 height 11
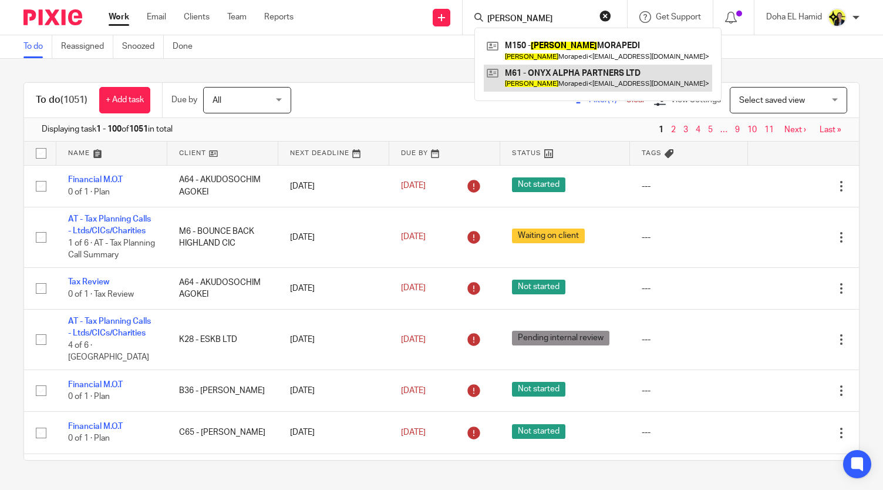
type input "theodore"
click at [586, 76] on link at bounding box center [598, 78] width 229 height 27
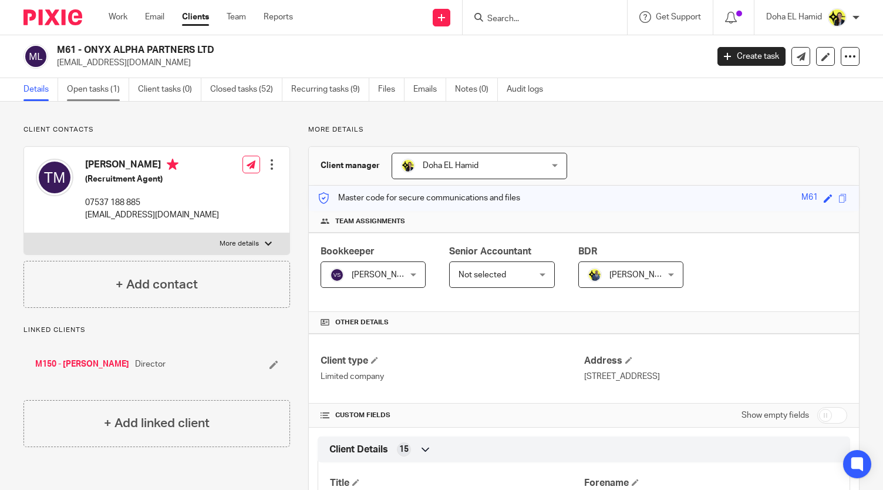
click at [103, 88] on link "Open tasks (1)" at bounding box center [98, 89] width 62 height 23
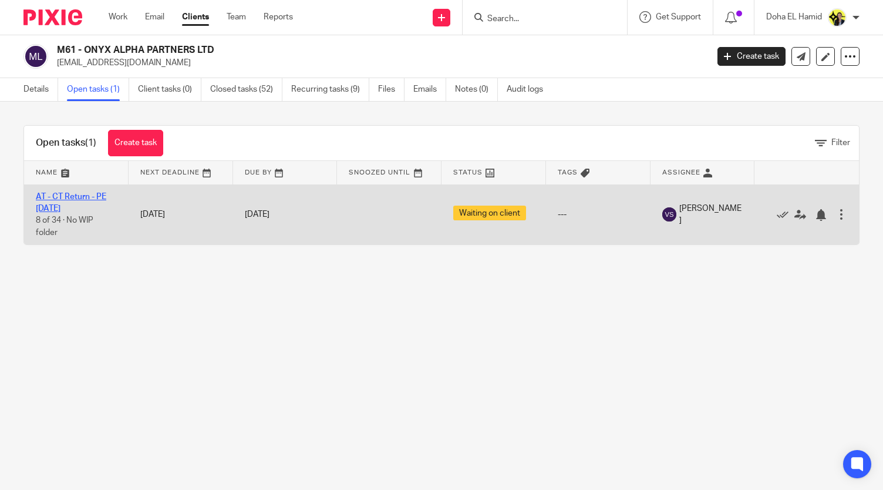
click at [62, 199] on link "AT - CT Return - PE [DATE]" at bounding box center [71, 203] width 70 height 20
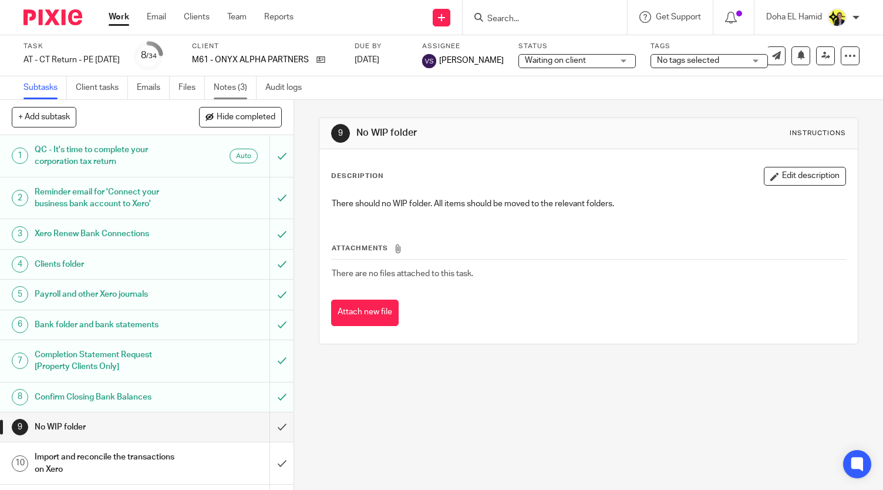
click at [230, 86] on link "Notes (3)" at bounding box center [235, 87] width 43 height 23
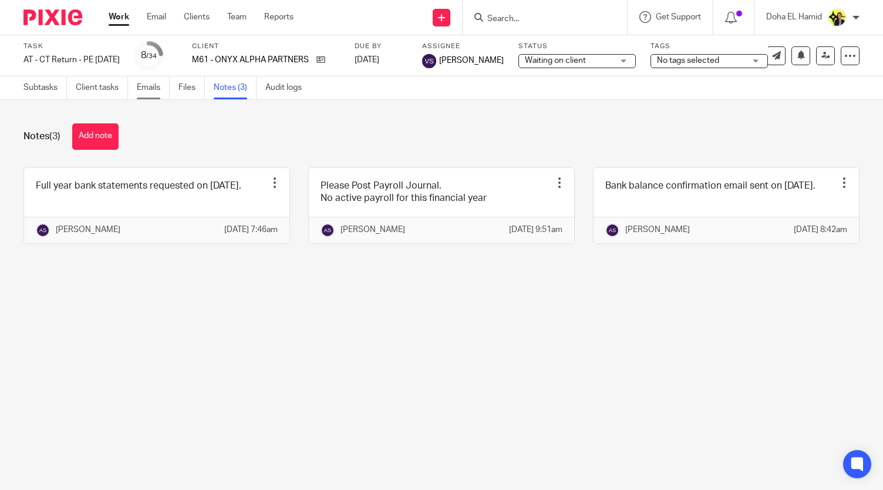
click at [154, 88] on link "Emails" at bounding box center [153, 87] width 33 height 23
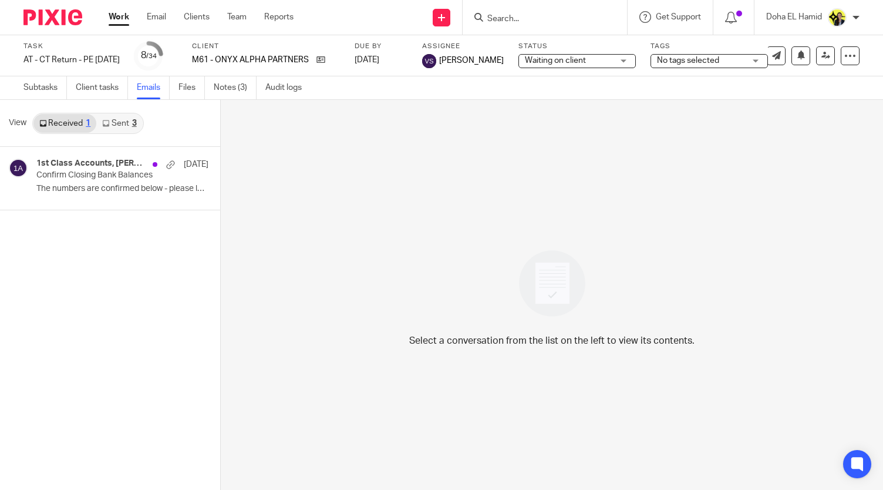
click at [122, 115] on link "Sent 3" at bounding box center [119, 123] width 46 height 19
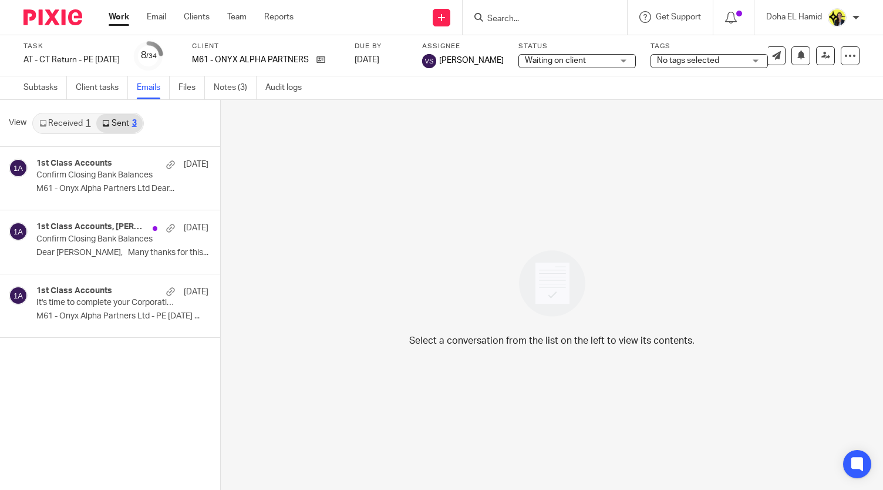
click at [116, 115] on link "Sent 3" at bounding box center [119, 123] width 46 height 19
click at [108, 178] on p "Confirm Closing Bank Balances" at bounding box center [90, 175] width 109 height 10
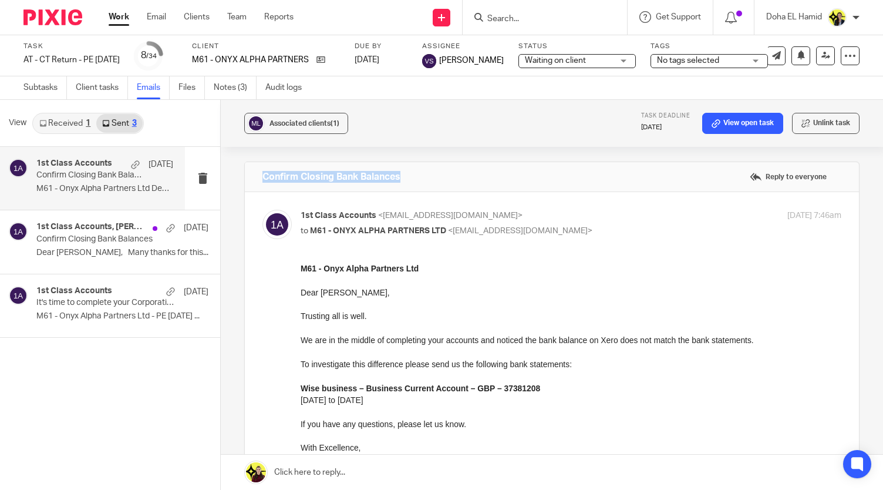
drag, startPoint x: 411, startPoint y: 176, endPoint x: 258, endPoint y: 182, distance: 152.9
click at [258, 182] on div "Confirm Closing Bank Balances Reply to everyone" at bounding box center [552, 176] width 614 height 29
copy h4 "Confirm Closing Bank Balances"
click at [506, 18] on input "Search" at bounding box center [539, 19] width 106 height 11
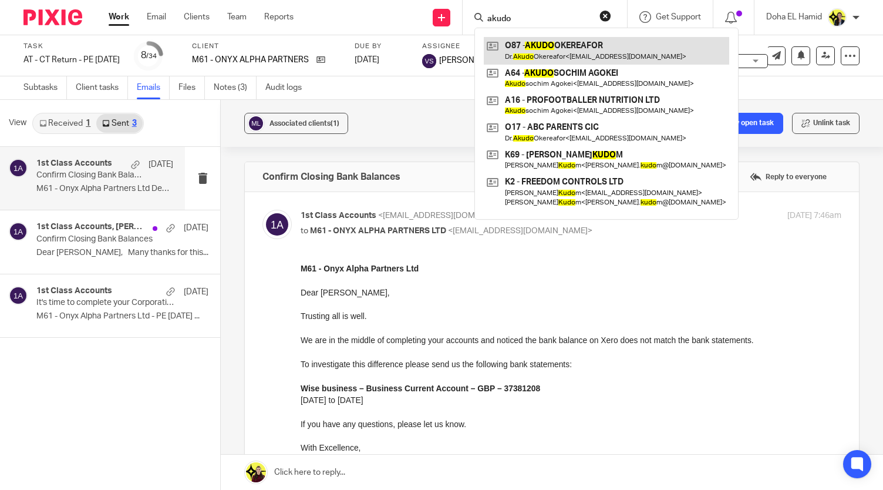
type input "akudo"
click at [570, 55] on link at bounding box center [607, 50] width 246 height 27
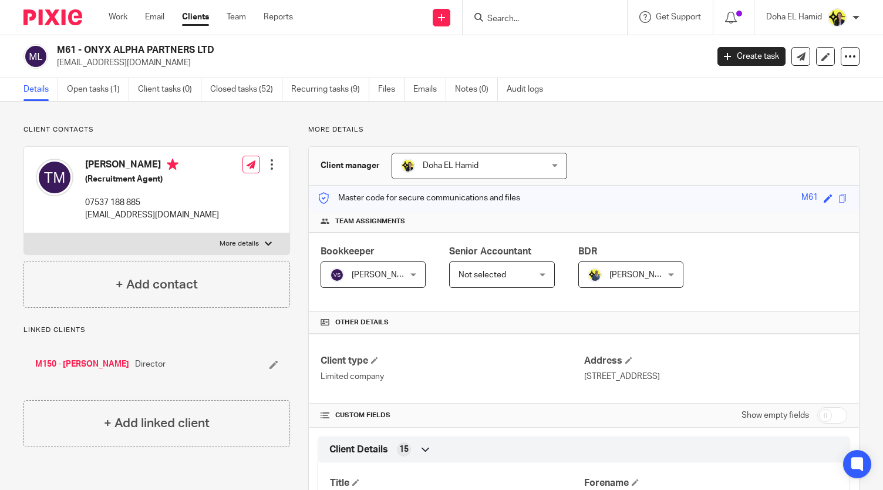
drag, startPoint x: 219, startPoint y: 46, endPoint x: 86, endPoint y: 45, distance: 132.8
click at [86, 45] on h2 "M61 - ONYX ALPHA PARTNERS LTD" at bounding box center [314, 50] width 515 height 12
copy h2 "ONYX ALPHA PARTNERS LTD"
click at [493, 14] on input "Search" at bounding box center [539, 19] width 106 height 11
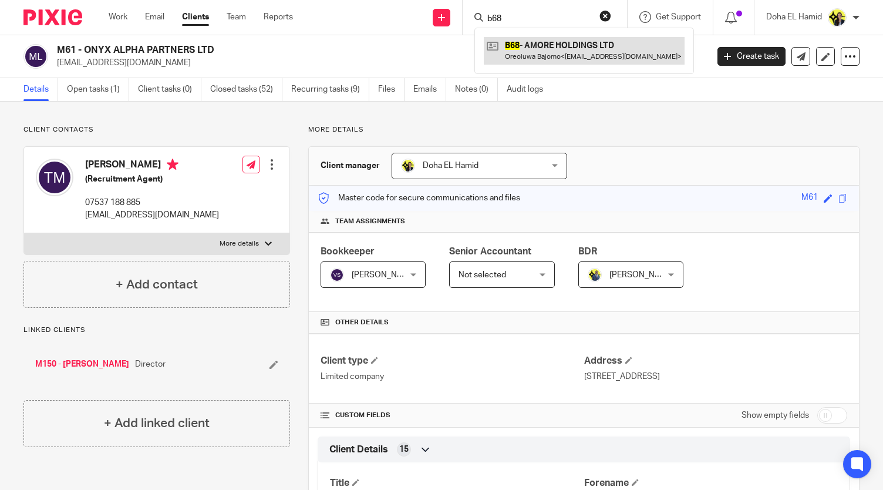
type input "b68"
click at [539, 46] on link at bounding box center [584, 50] width 201 height 27
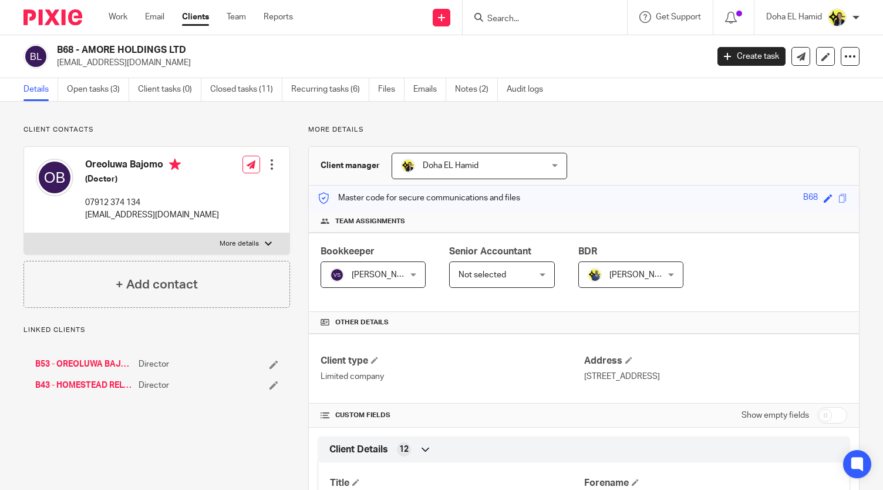
click at [110, 95] on link "Open tasks (3)" at bounding box center [98, 89] width 62 height 23
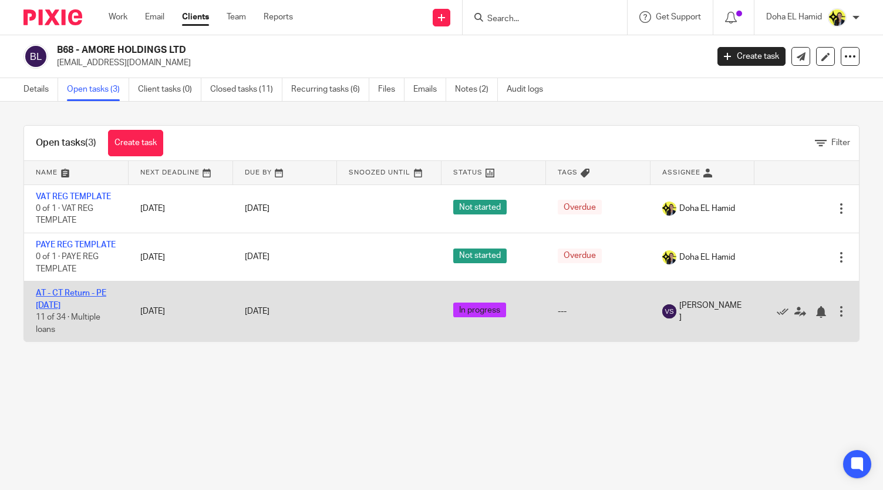
click at [67, 309] on link "AT - CT Return - PE [DATE]" at bounding box center [71, 299] width 70 height 20
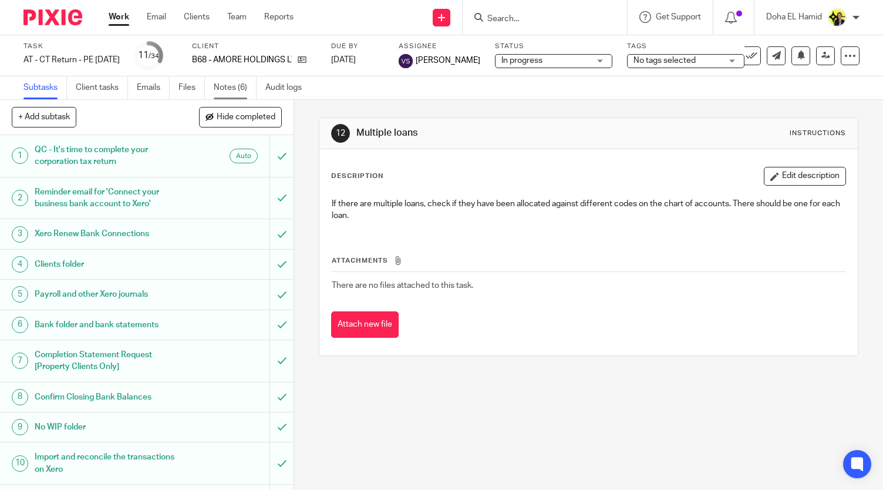
click at [239, 96] on link "Notes (6)" at bounding box center [235, 87] width 43 height 23
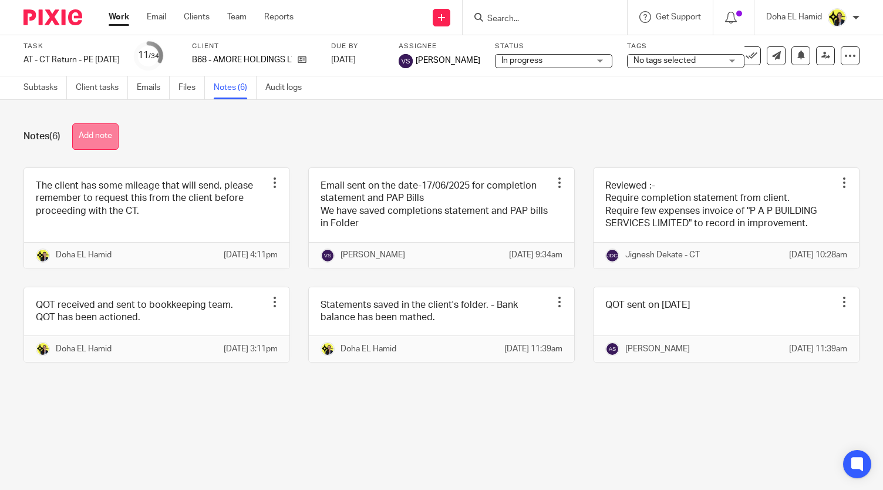
click at [103, 127] on button "Add note" at bounding box center [95, 136] width 46 height 26
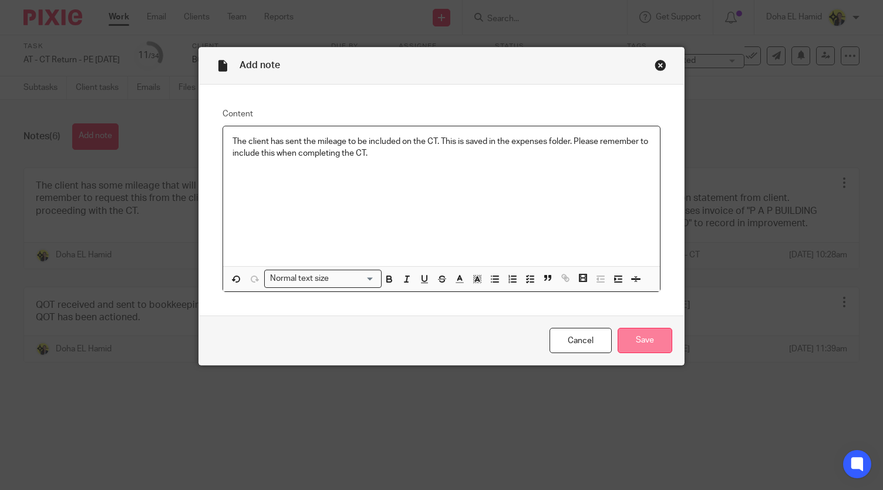
click at [651, 347] on input "Save" at bounding box center [645, 340] width 55 height 25
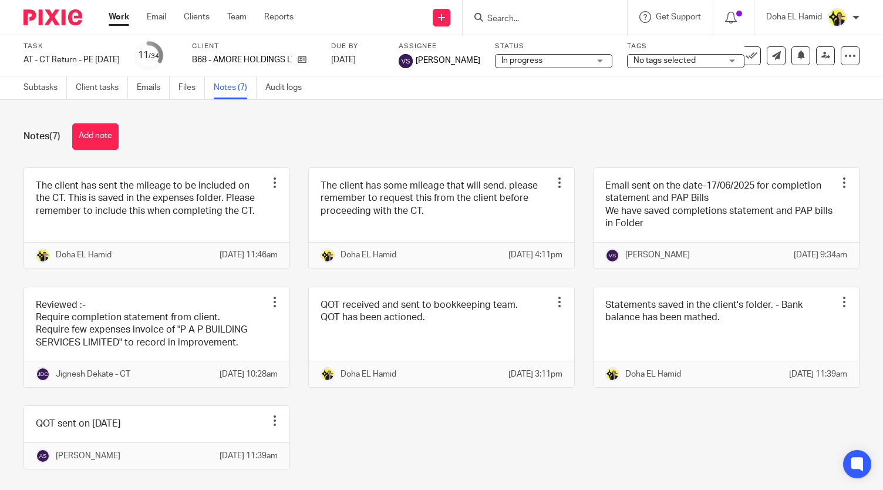
click at [503, 23] on input "Search" at bounding box center [539, 19] width 106 height 11
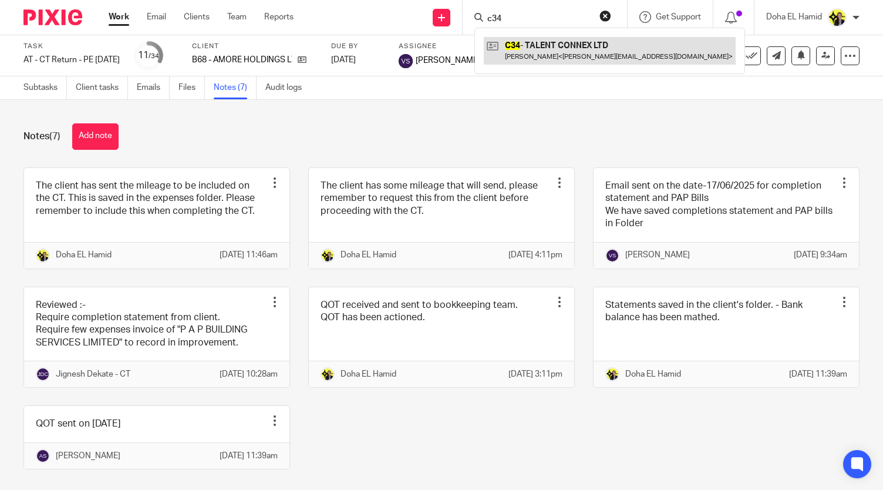
type input "c34"
click at [558, 51] on link at bounding box center [610, 50] width 252 height 27
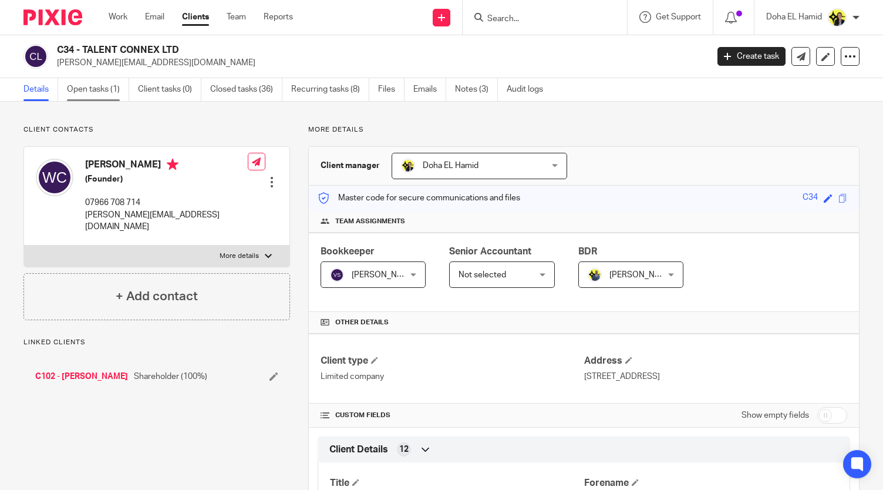
click at [103, 89] on link "Open tasks (1)" at bounding box center [98, 89] width 62 height 23
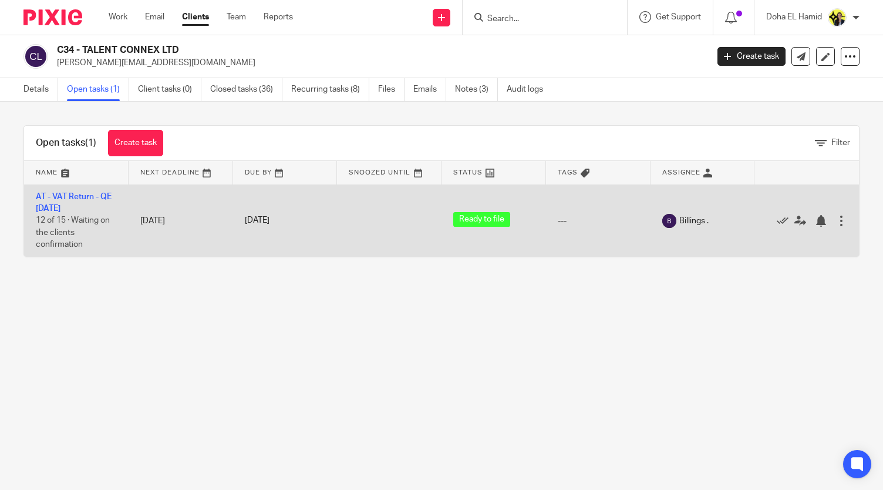
click at [65, 201] on td "AT - VAT Return - QE 31-08-2025 12 of 15 · Waiting on the clients confirmation" at bounding box center [76, 220] width 105 height 72
click at [63, 197] on link "AT - VAT Return - QE 31-08-2025" at bounding box center [74, 203] width 76 height 20
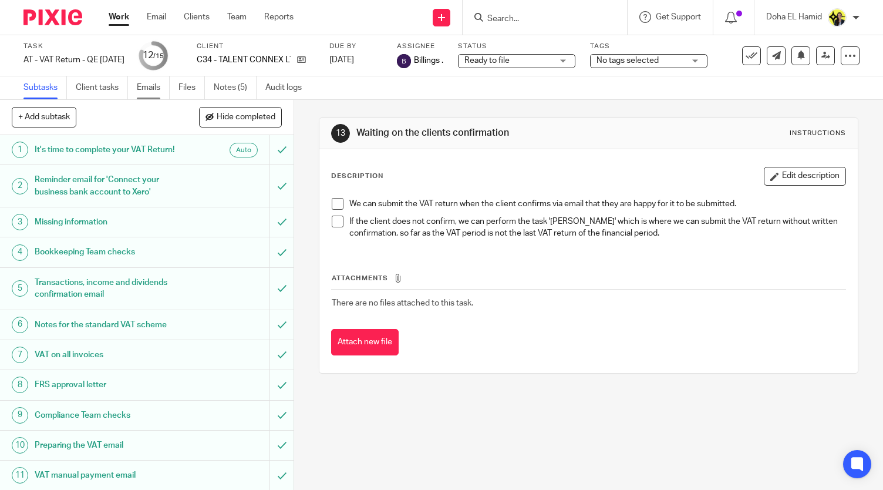
click at [148, 86] on link "Emails" at bounding box center [153, 87] width 33 height 23
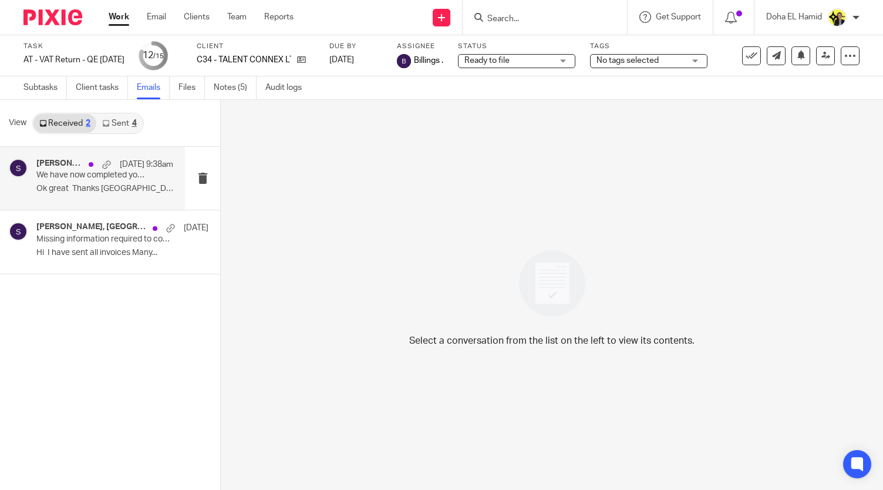
click at [109, 184] on p "Ok great Thanks Doha Get..." at bounding box center [104, 189] width 137 height 10
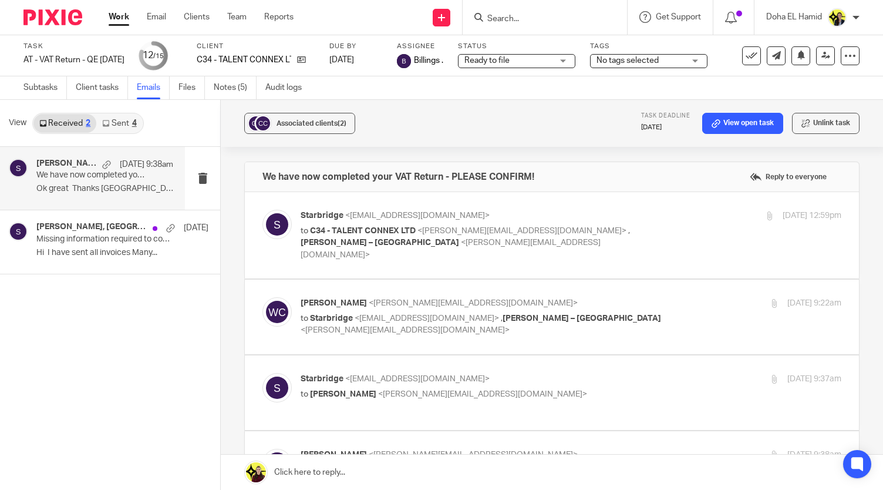
click at [120, 123] on link "Sent 4" at bounding box center [119, 123] width 46 height 19
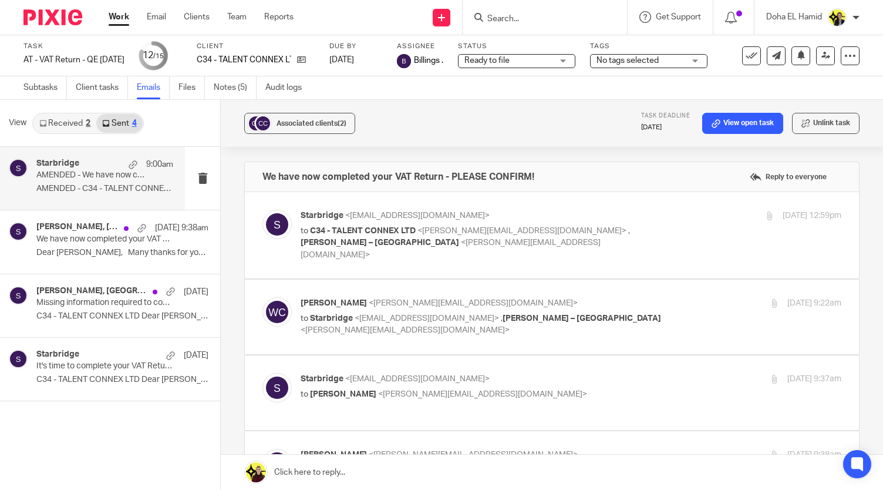
click at [113, 184] on p "AMENDED - C34 - TALENT CONNEX LTD - VAT RETURN ..." at bounding box center [104, 189] width 137 height 10
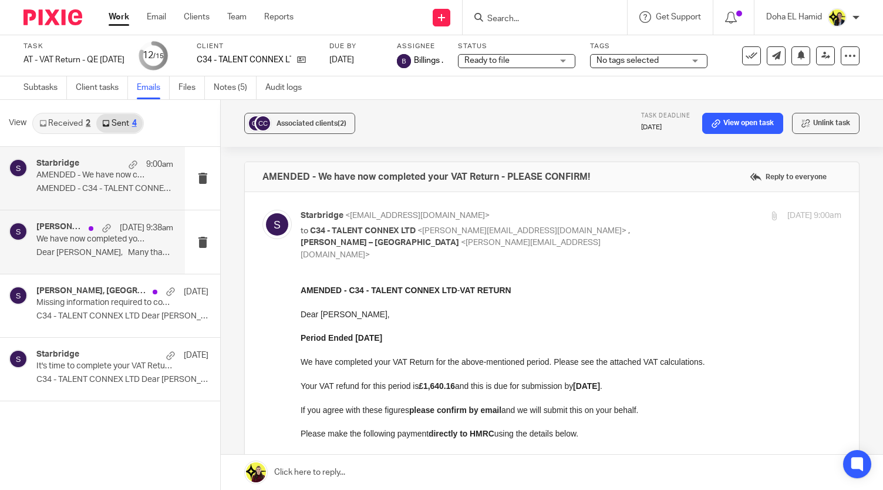
click at [100, 248] on p "Dear Wayne, Many thanks for your..." at bounding box center [104, 253] width 137 height 10
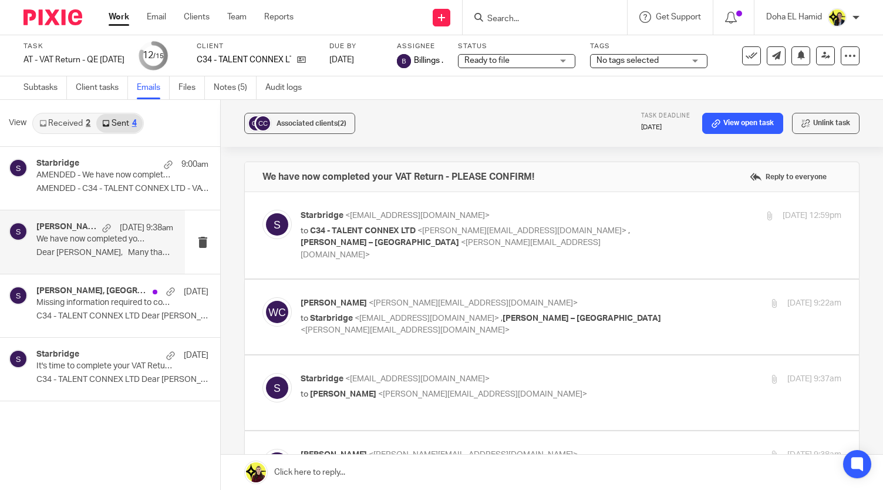
click at [521, 238] on p "to C34 - TALENT CONNEX LTD <wayne@talentconnex.co.uk> , Billings – Starbridge <…" at bounding box center [481, 243] width 361 height 36
checkbox input "true"
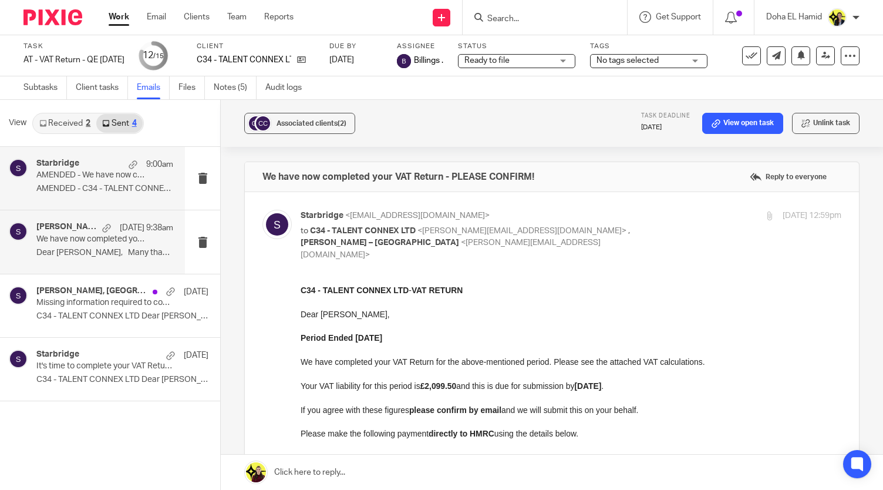
click at [93, 190] on p "AMENDED - C34 - TALENT CONNEX LTD - VAT RETURN ..." at bounding box center [104, 189] width 137 height 10
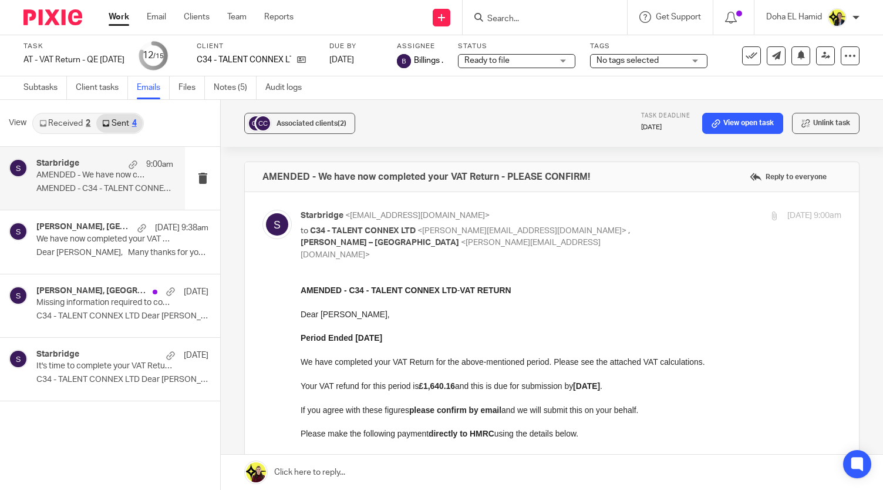
click at [528, 22] on input "Search" at bounding box center [539, 19] width 106 height 11
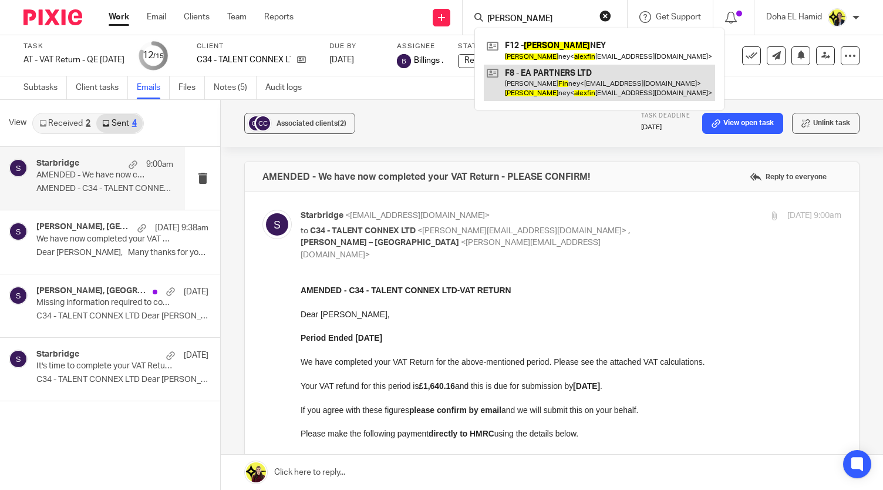
type input "alex fin"
click at [571, 73] on link at bounding box center [599, 83] width 231 height 36
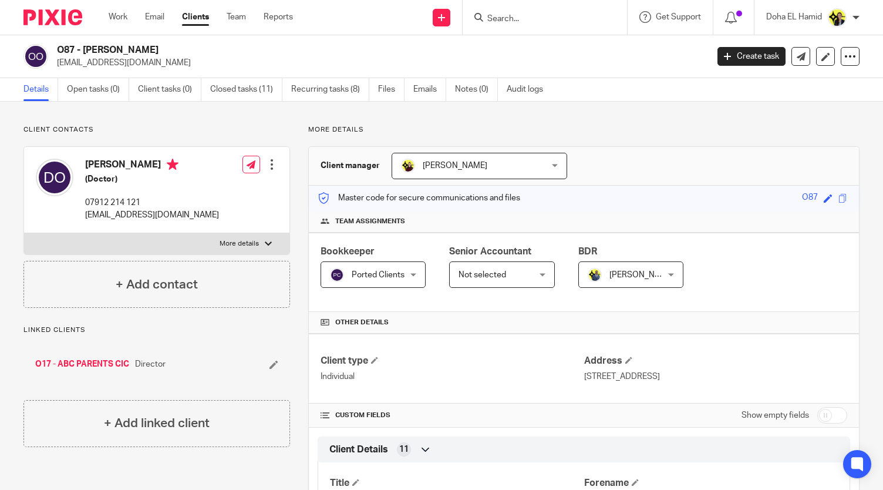
click at [502, 20] on input "Search" at bounding box center [539, 19] width 106 height 11
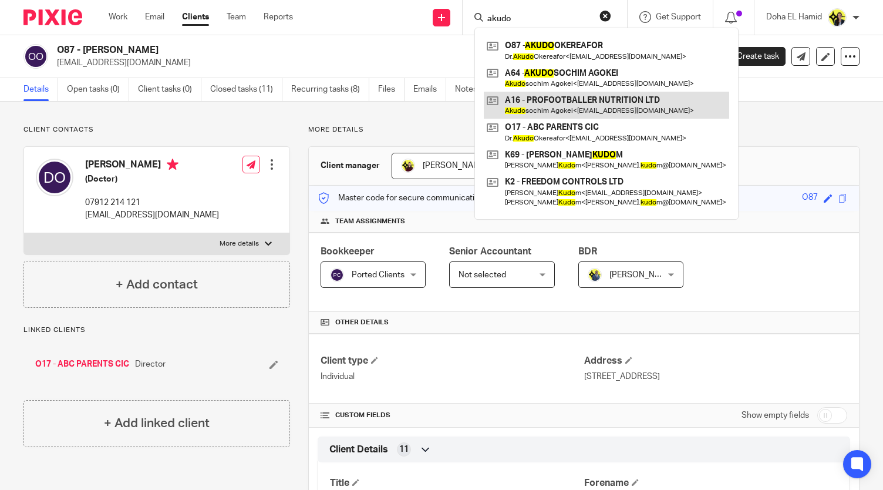
type input "akudo"
click at [558, 97] on link at bounding box center [607, 105] width 246 height 27
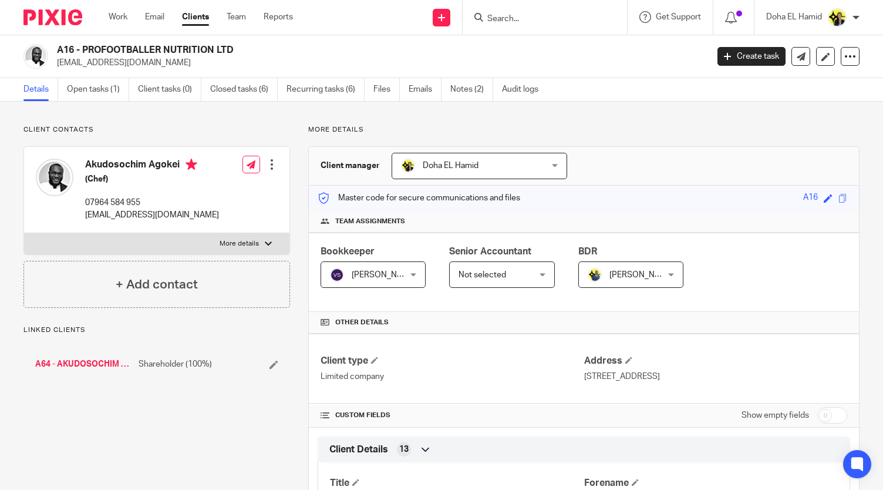
click at [75, 367] on link "A64 - AKUDOSOCHIM AGOKEI" at bounding box center [84, 364] width 98 height 12
click at [95, 88] on link "Open tasks (5)" at bounding box center [98, 89] width 62 height 23
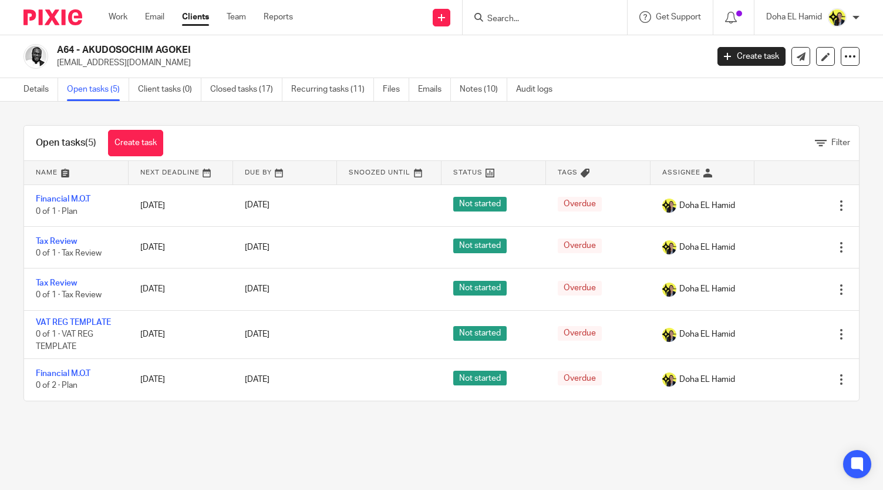
click at [436, 469] on main "A64 - AKUDOSOCHIM AGOKEI [EMAIL_ADDRESS][DOMAIN_NAME] Create task Update from C…" at bounding box center [441, 245] width 883 height 490
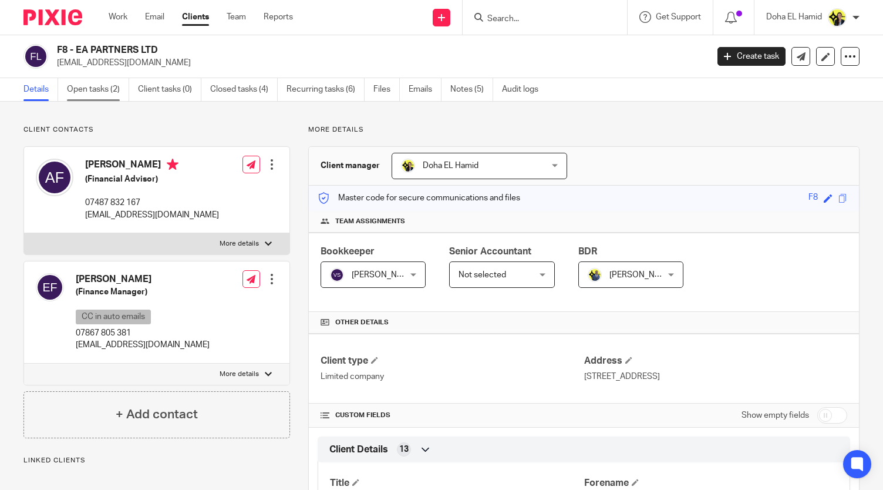
click at [103, 89] on link "Open tasks (2)" at bounding box center [98, 89] width 62 height 23
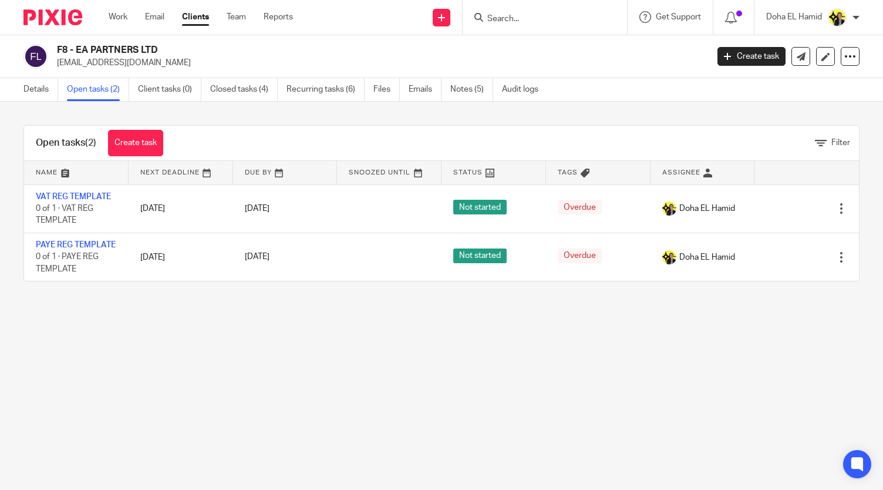
click at [114, 42] on div "F8 - EA PARTNERS LTD [EMAIL_ADDRESS][DOMAIN_NAME] Create task Update from Compa…" at bounding box center [441, 56] width 883 height 43
copy div "F8 - EA PARTNERS LTD"
